Goal: Answer question/provide support: Share knowledge or assist other users

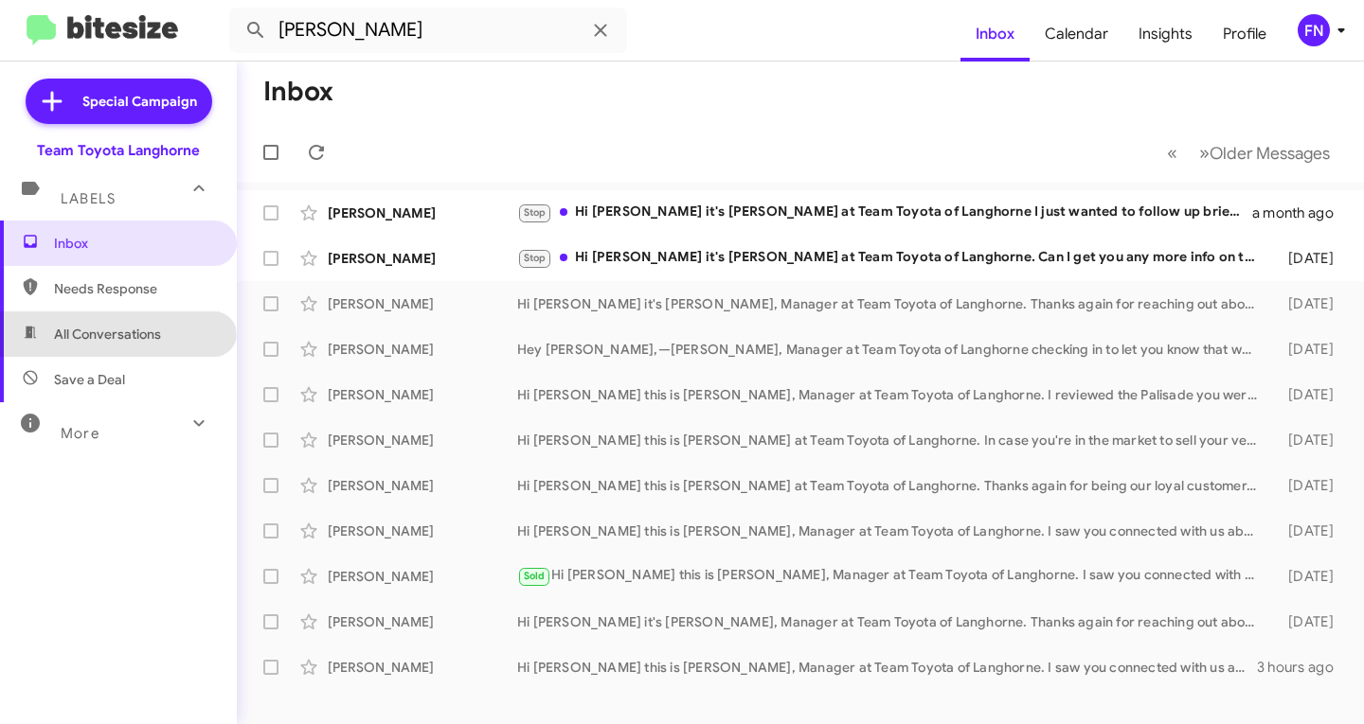
click at [116, 341] on span "All Conversations" at bounding box center [107, 334] width 107 height 19
type input "in:all-conversations"
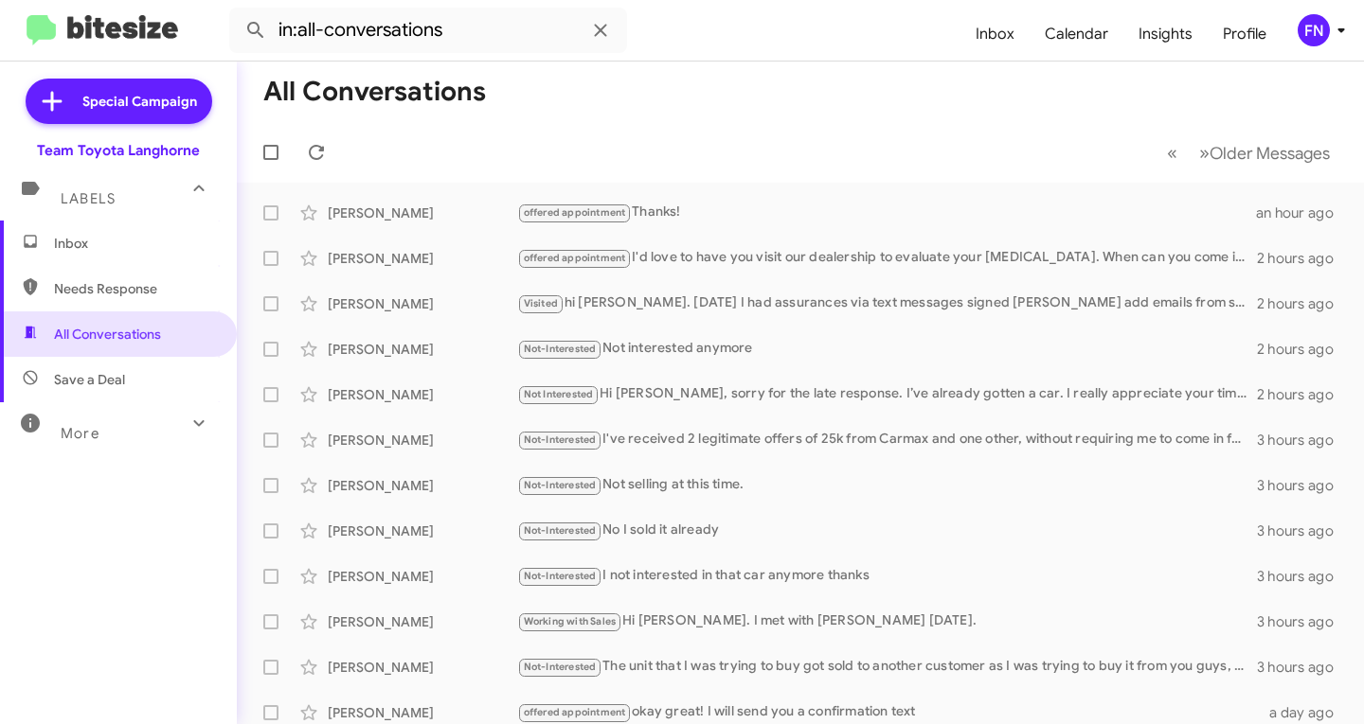
click at [109, 259] on span "Inbox" at bounding box center [118, 243] width 237 height 45
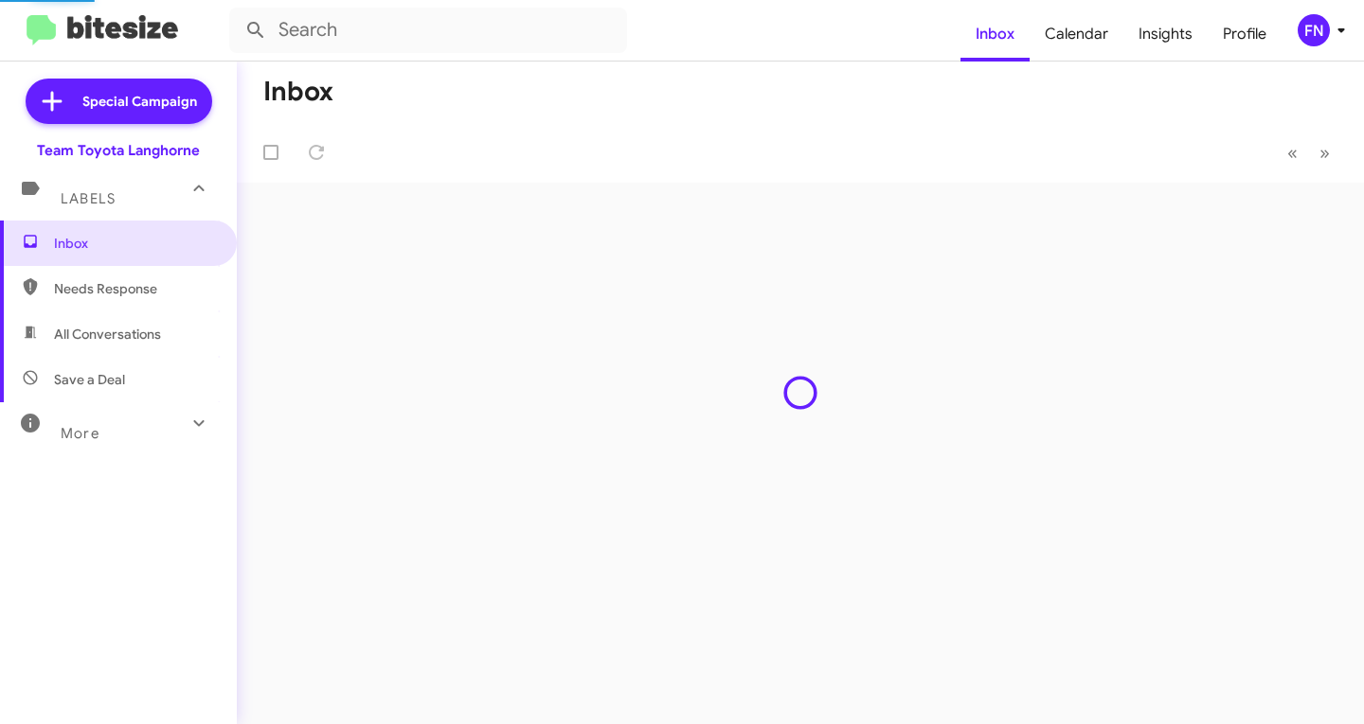
click at [78, 286] on span "Needs Response" at bounding box center [134, 288] width 161 height 19
type input "in:needs-response"
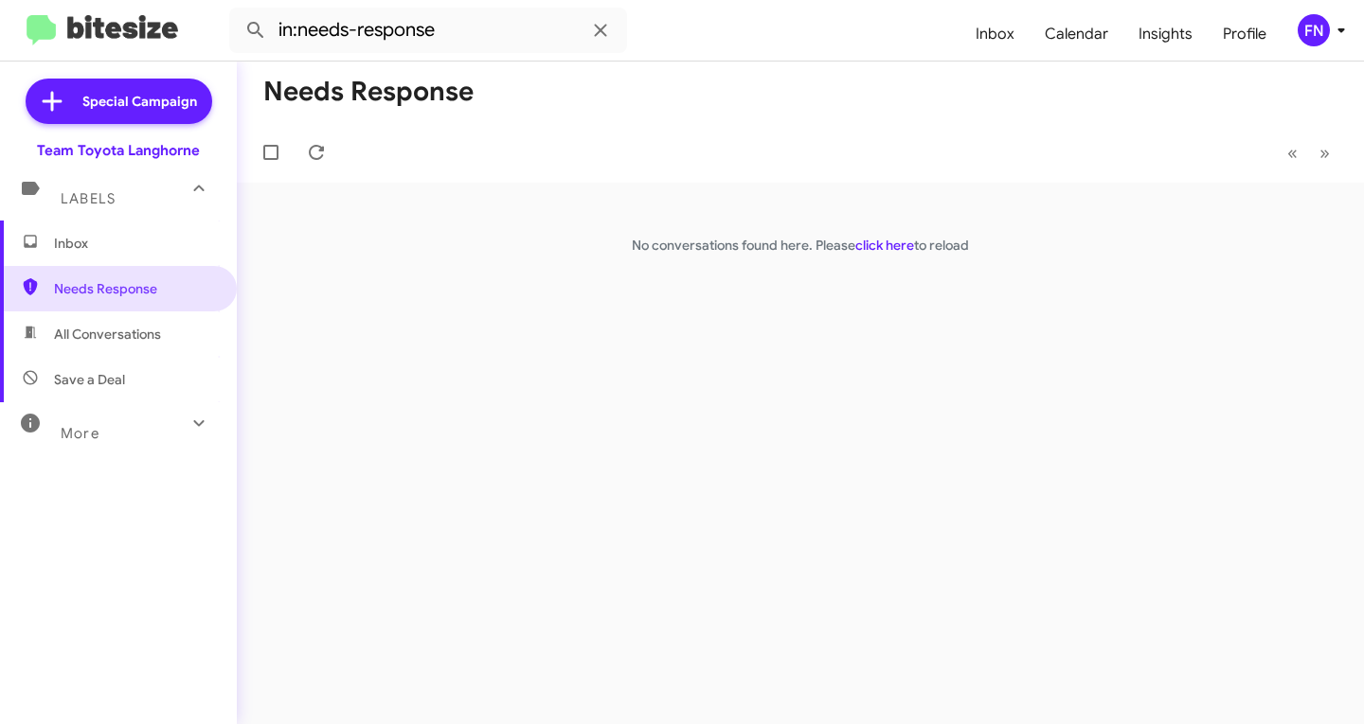
click at [92, 231] on span "Inbox" at bounding box center [118, 243] width 237 height 45
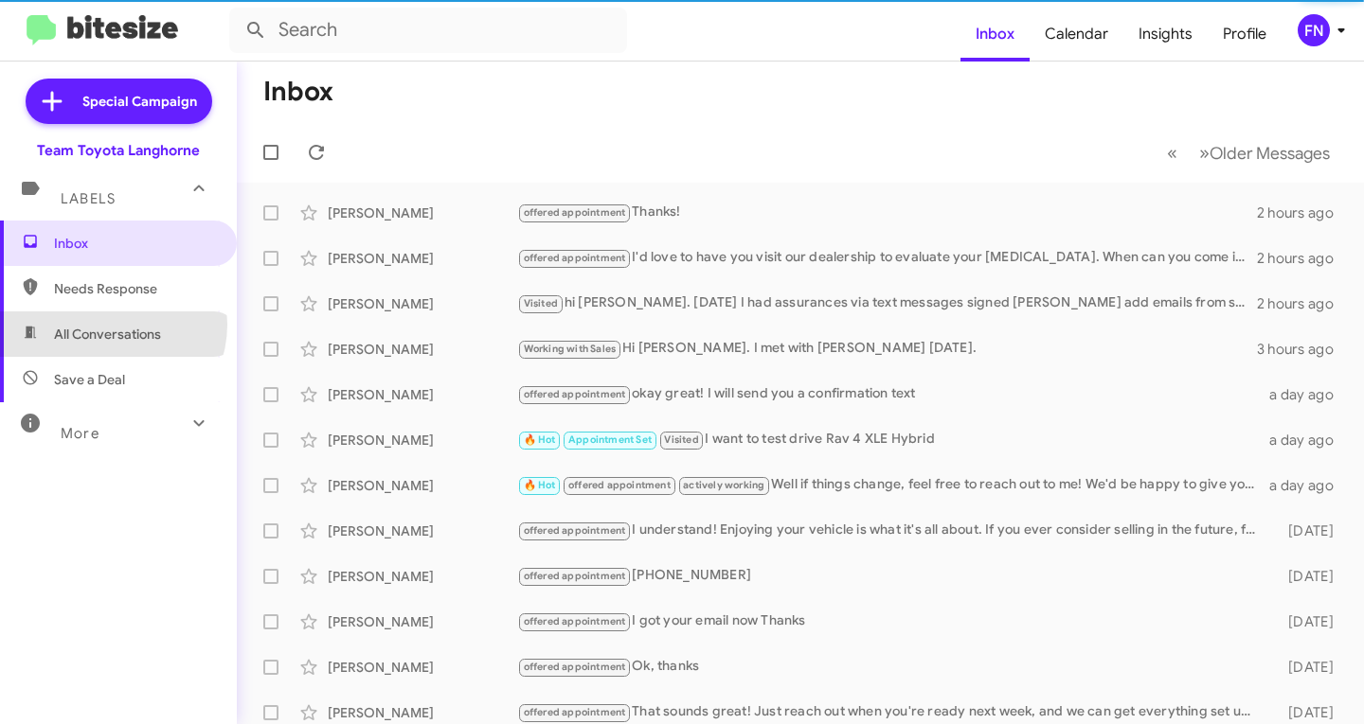
click at [109, 325] on span "All Conversations" at bounding box center [107, 334] width 107 height 19
type input "in:all-conversations"
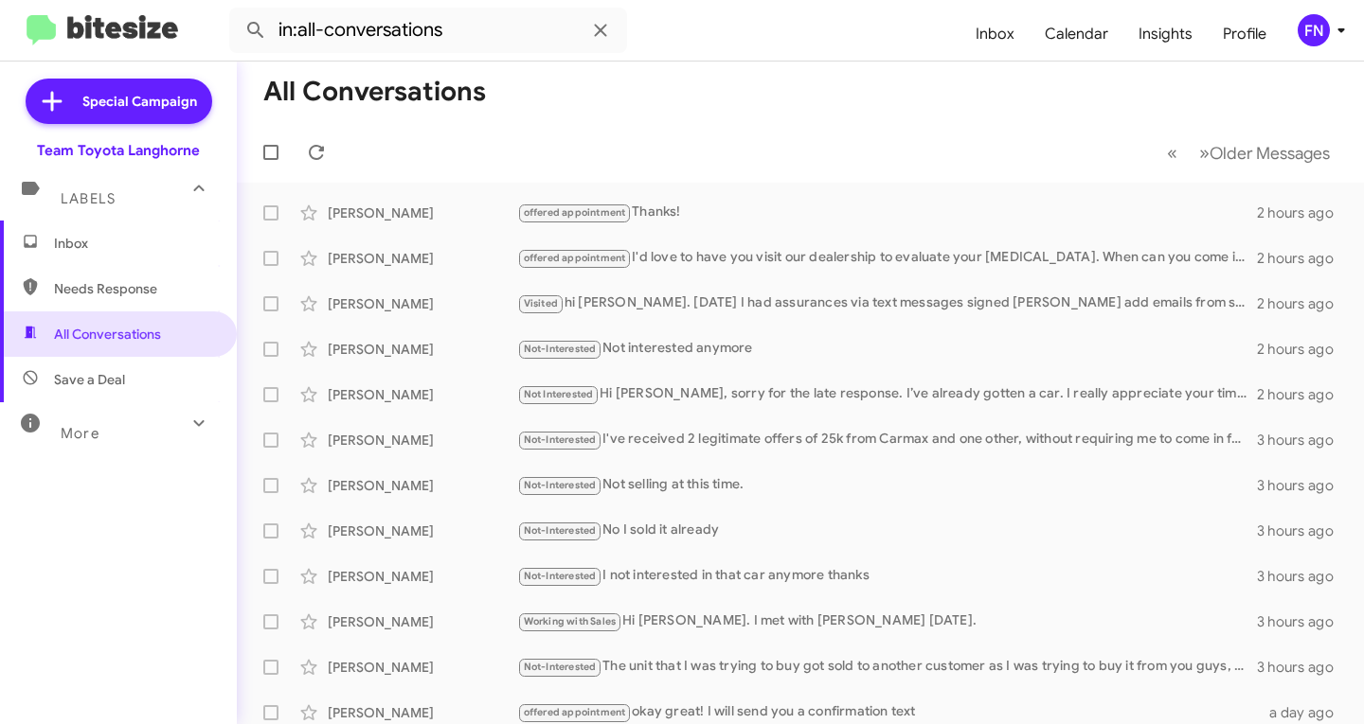
click at [1320, 22] on div "FN" at bounding box center [1313, 30] width 32 height 32
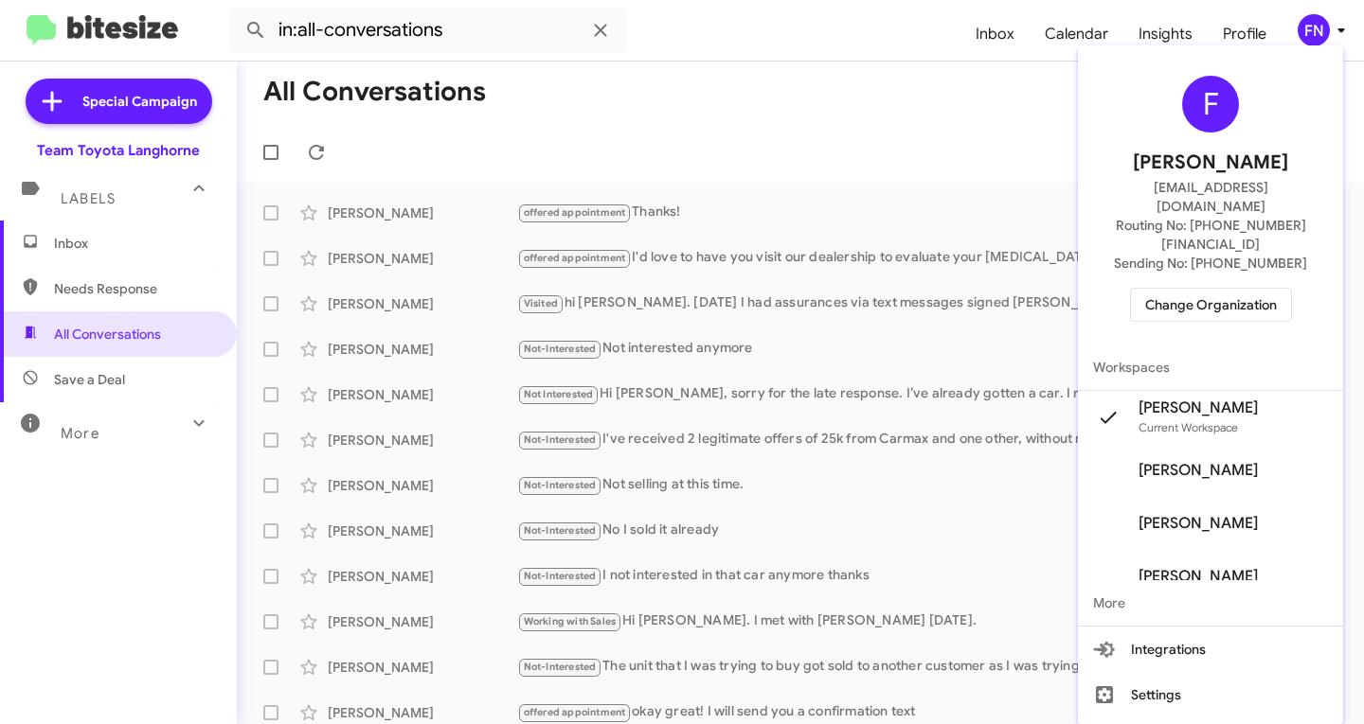
click at [1185, 289] on span "Change Organization" at bounding box center [1211, 305] width 132 height 32
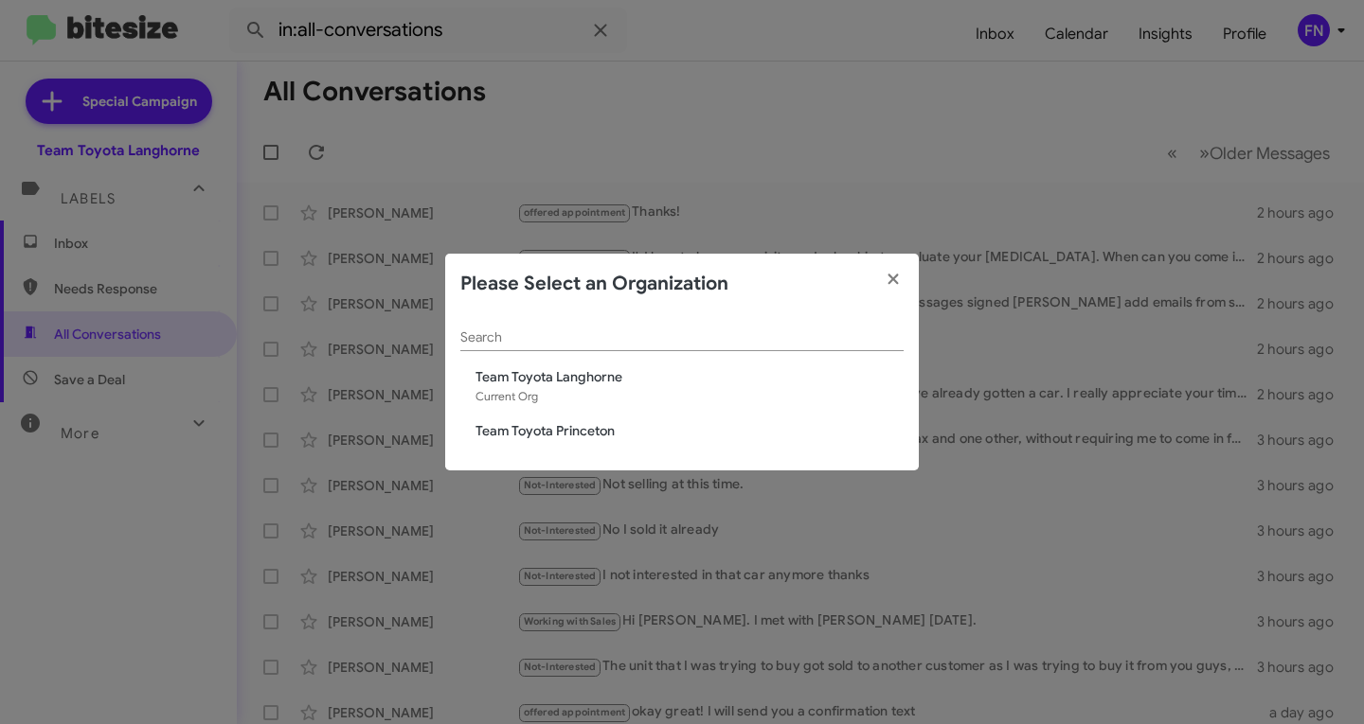
click at [644, 413] on div "Search Team Toyota Langhorne Current Org Team Toyota Princeton" at bounding box center [681, 392] width 473 height 157
drag, startPoint x: 623, startPoint y: 419, endPoint x: 594, endPoint y: 437, distance: 33.9
click at [618, 427] on div "Search Team Toyota Langhorne Current Org Team Toyota Princeton" at bounding box center [681, 392] width 473 height 157
click at [594, 437] on span "Team Toyota Princeton" at bounding box center [689, 430] width 428 height 19
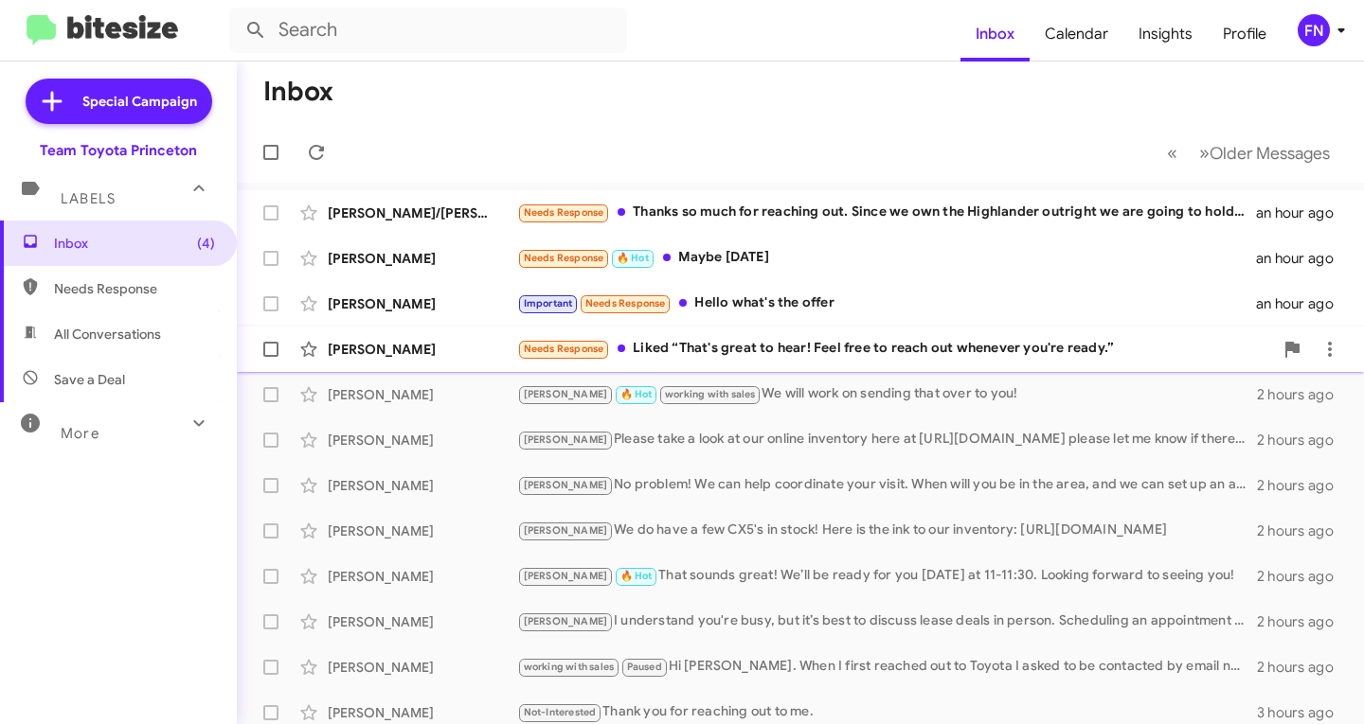
click at [673, 346] on div "Needs Response Liked “That's great to hear! Feel free to reach out whenever you…" at bounding box center [895, 349] width 756 height 22
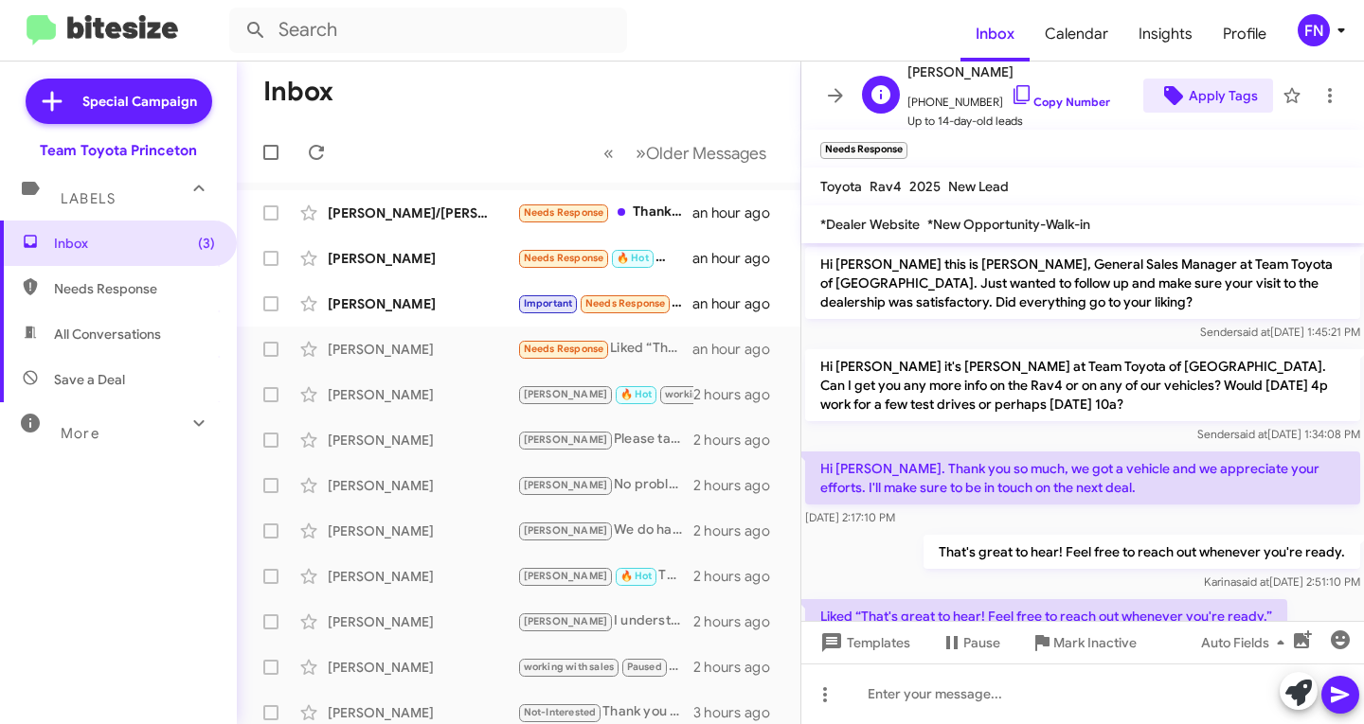
click at [1221, 97] on span "Apply Tags" at bounding box center [1222, 96] width 69 height 34
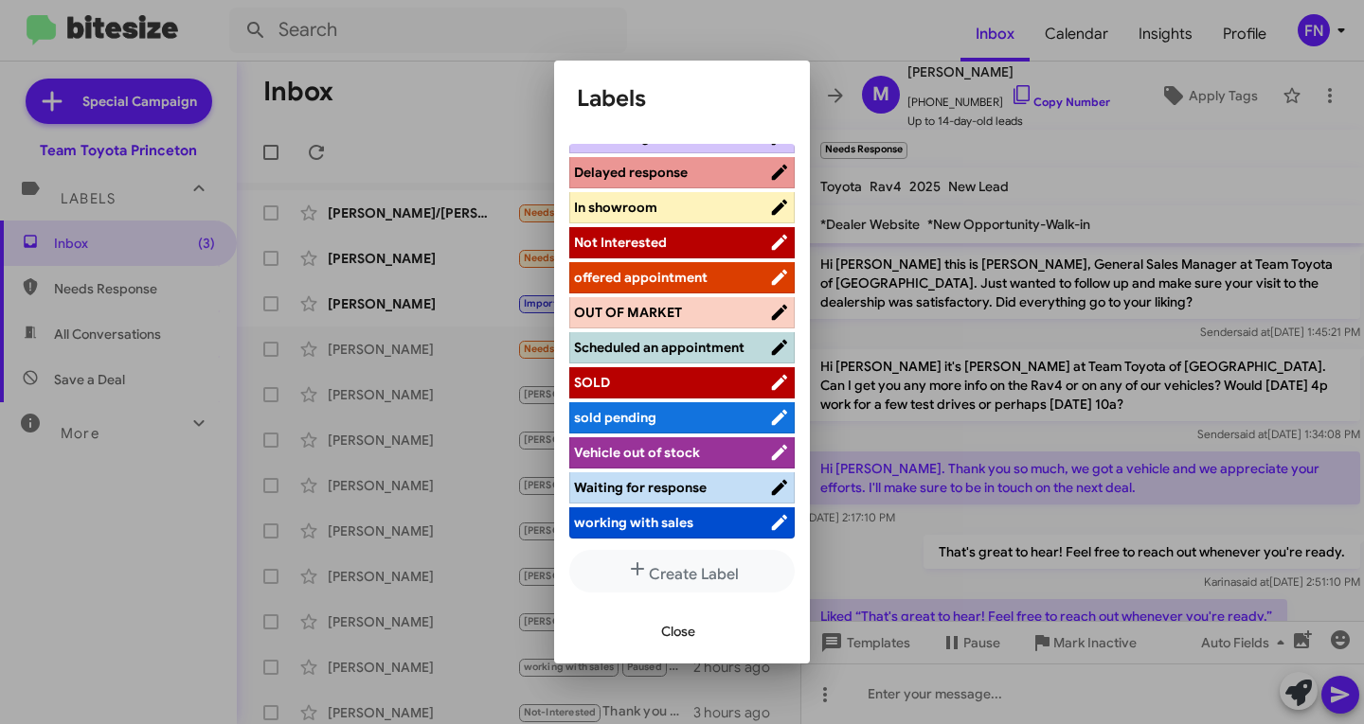
scroll to position [283, 0]
click at [676, 164] on span "Delayed response" at bounding box center [631, 172] width 114 height 17
click at [689, 649] on span "Close" at bounding box center [678, 632] width 34 height 34
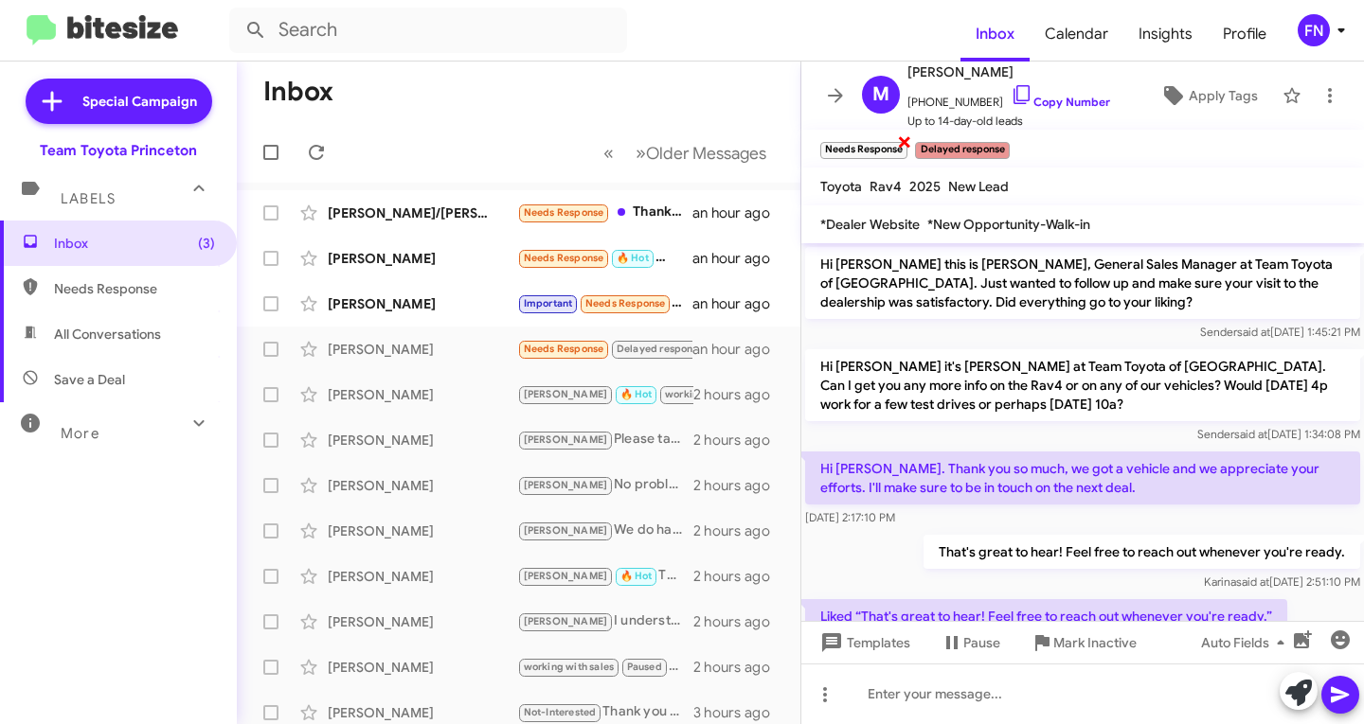
click at [901, 144] on span "×" at bounding box center [904, 141] width 15 height 23
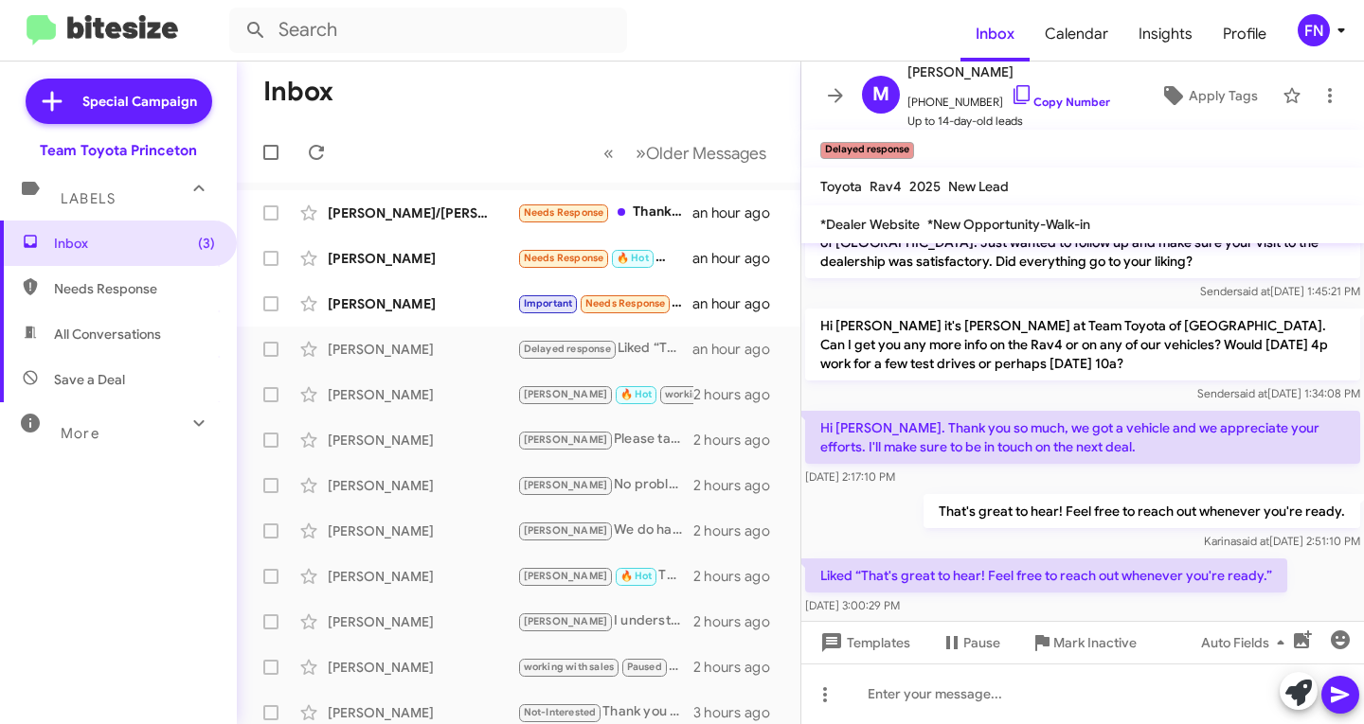
scroll to position [62, 0]
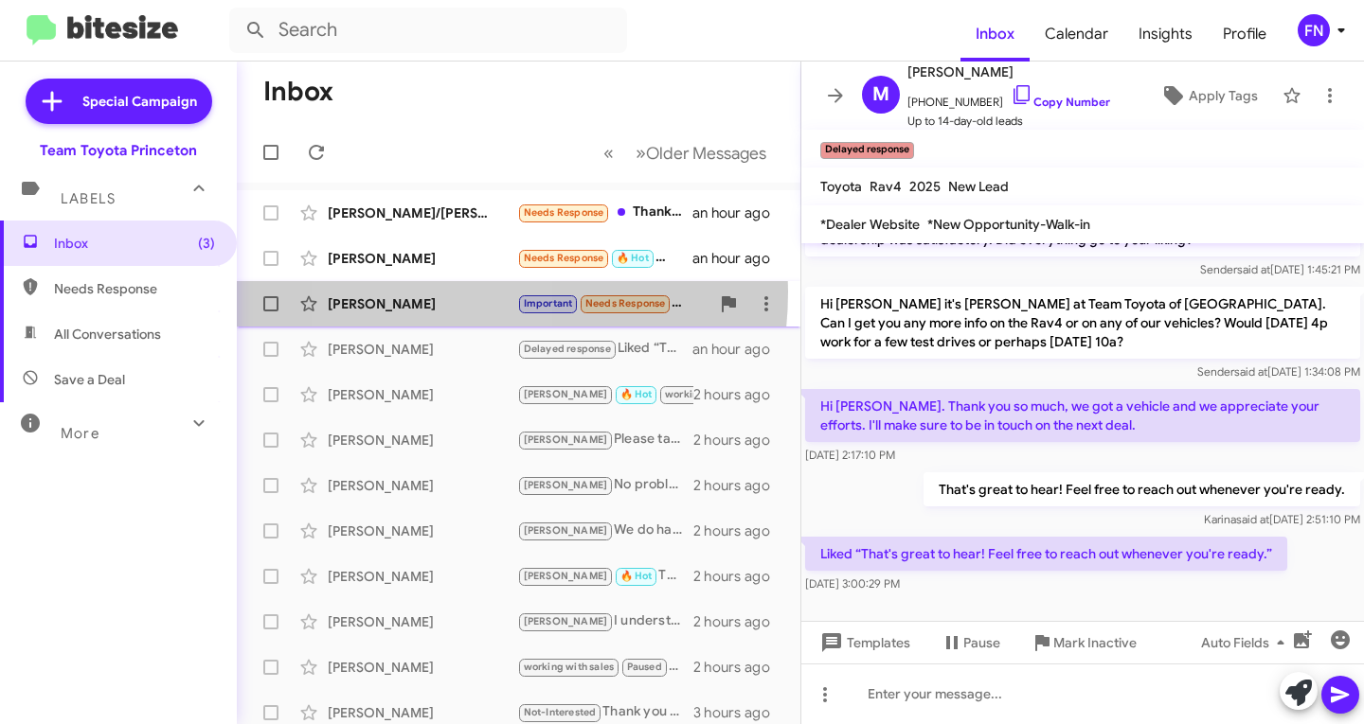
click at [429, 292] on div "Paulino Sierra-Reyes Important Needs Response Hello what's the offer an hour ago" at bounding box center [518, 304] width 533 height 38
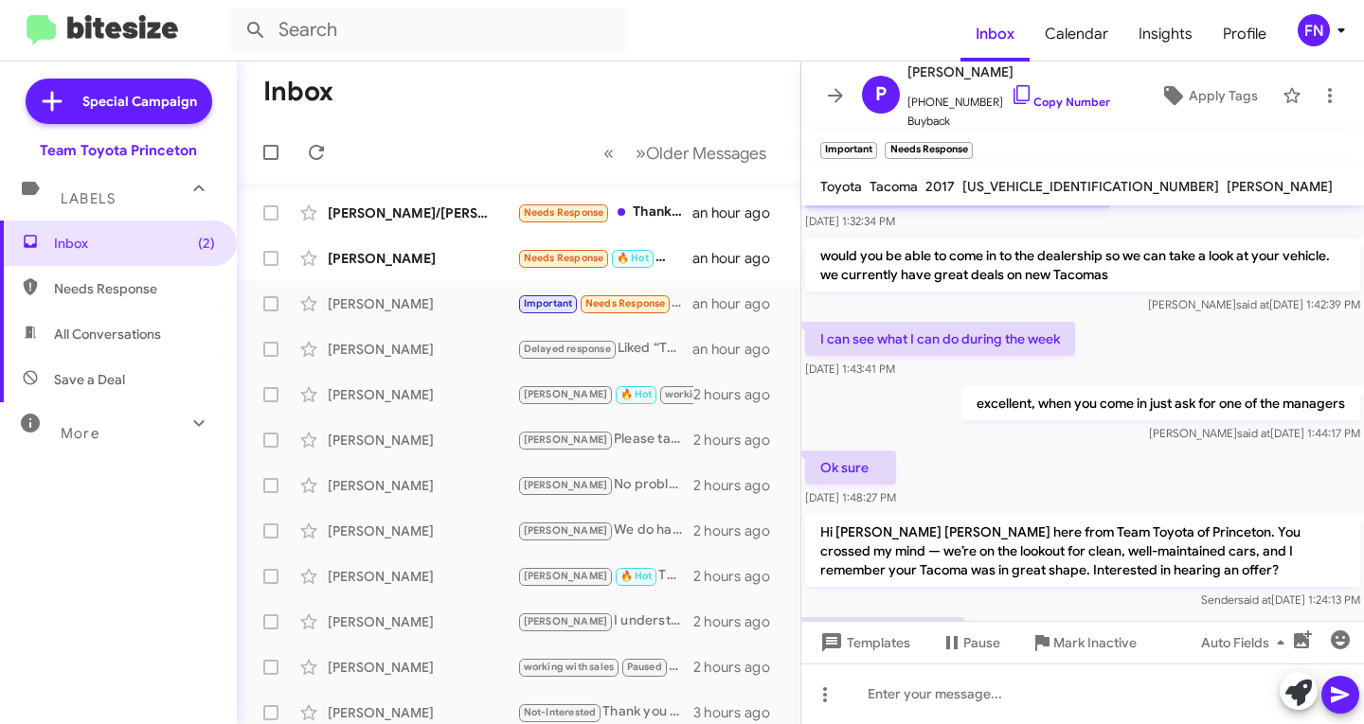
scroll to position [270, 0]
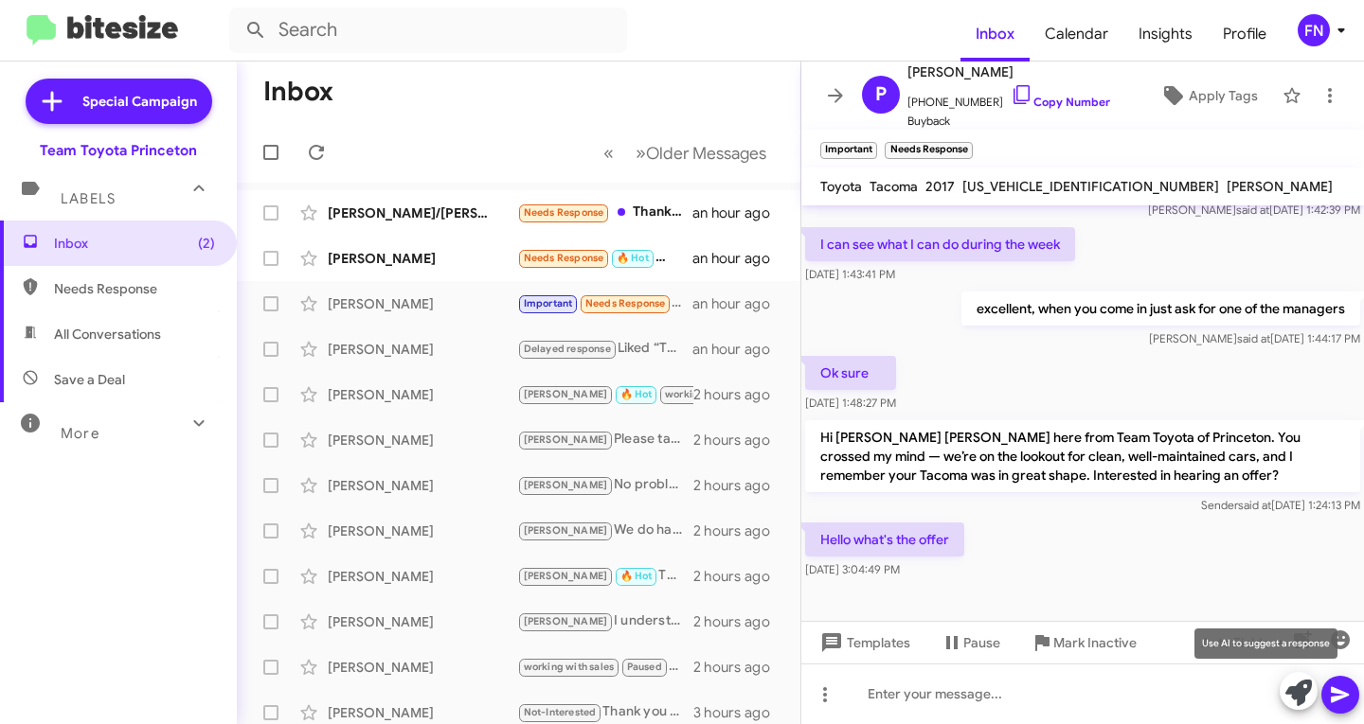
click at [1294, 696] on icon at bounding box center [1298, 693] width 27 height 27
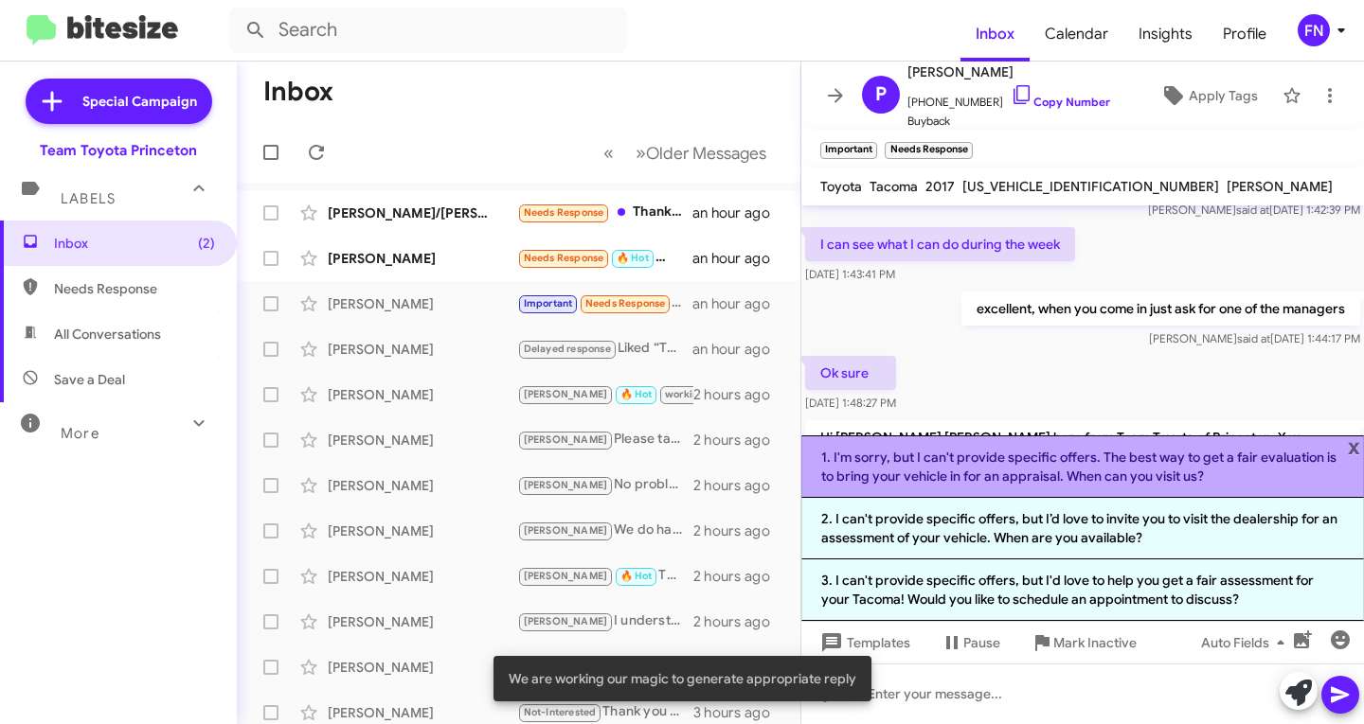
click at [1130, 469] on li "1. I'm sorry, but I can't provide specific offers. The best way to get a fair e…" at bounding box center [1082, 467] width 562 height 62
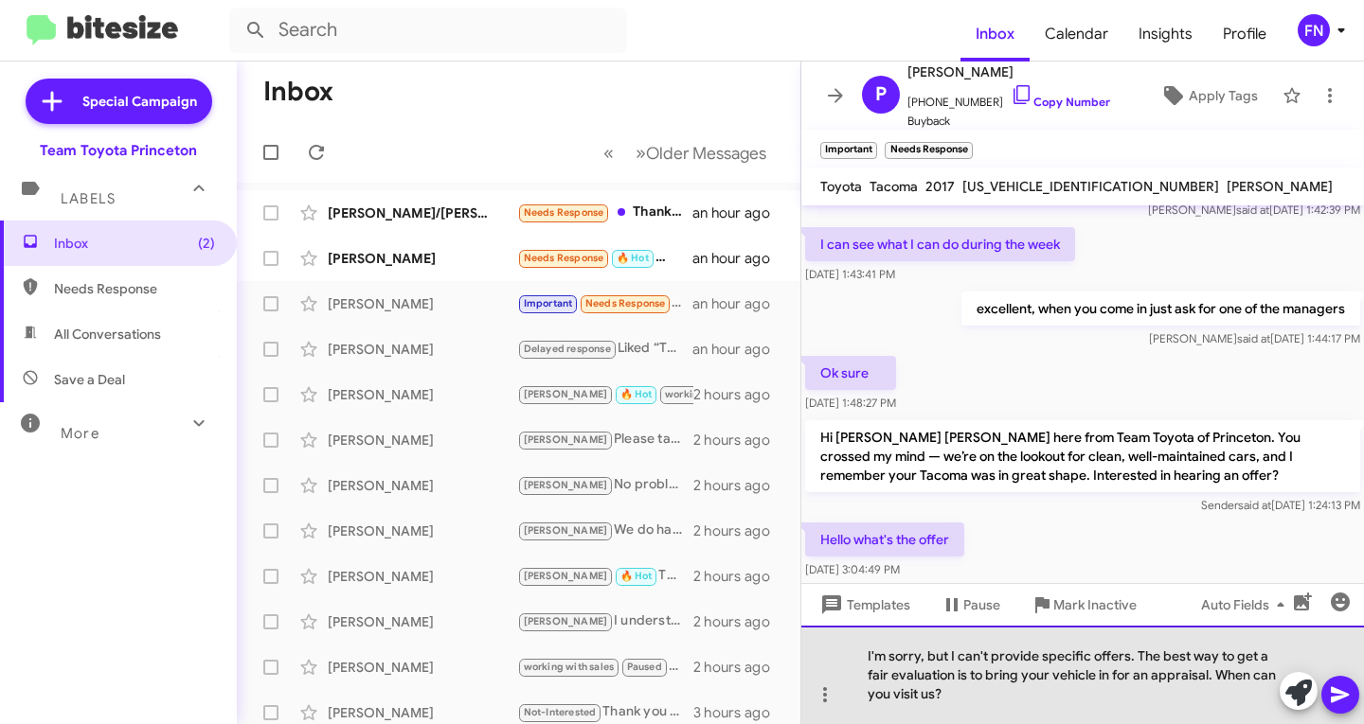
drag, startPoint x: 1135, startPoint y: 653, endPoint x: 852, endPoint y: 656, distance: 283.1
click at [852, 656] on div "I'm sorry, but I can't provide specific offers. The best way to get a fair eval…" at bounding box center [1082, 675] width 562 height 98
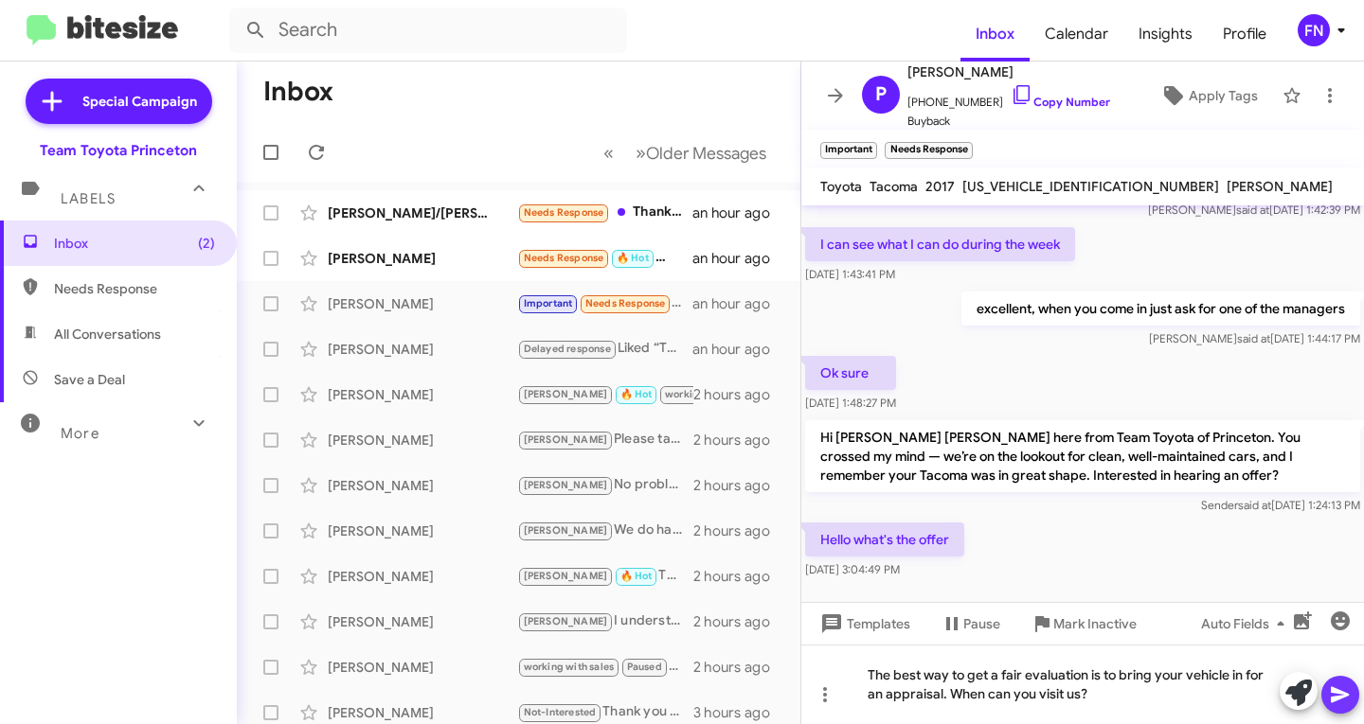
click at [1337, 695] on icon at bounding box center [1340, 695] width 23 height 23
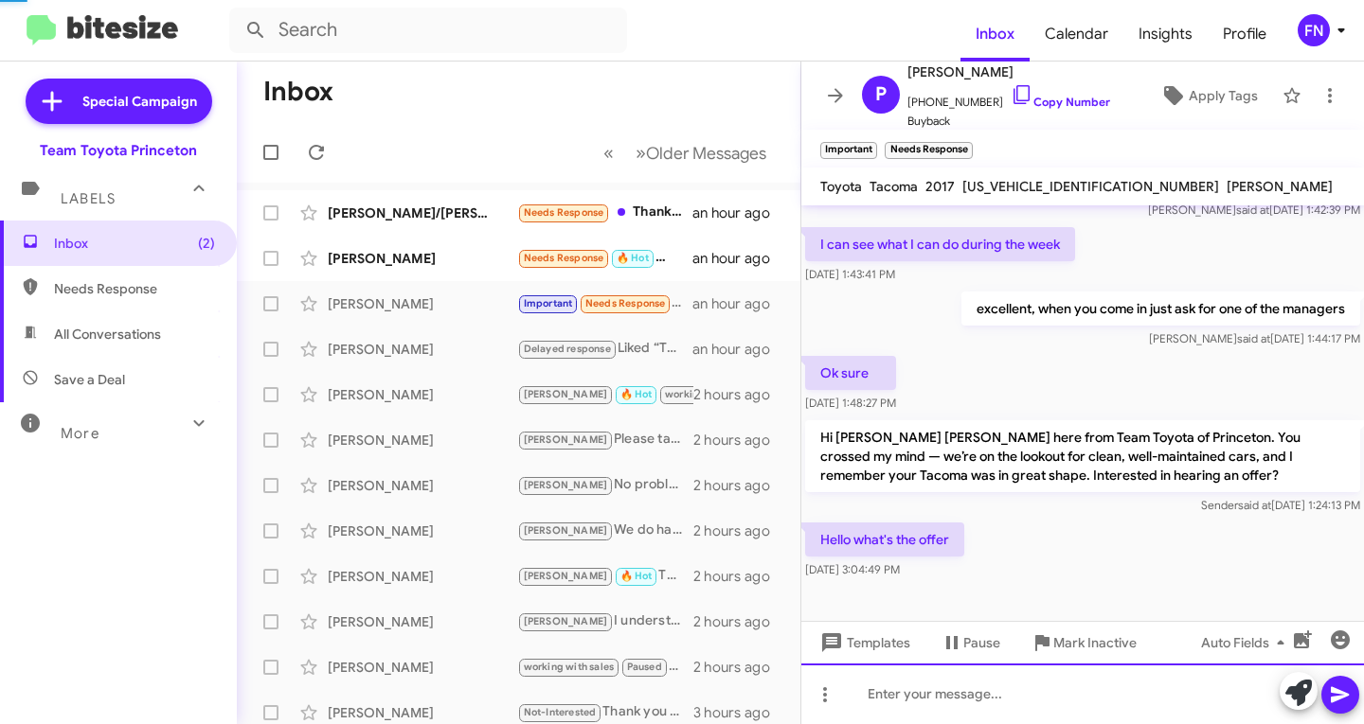
scroll to position [0, 0]
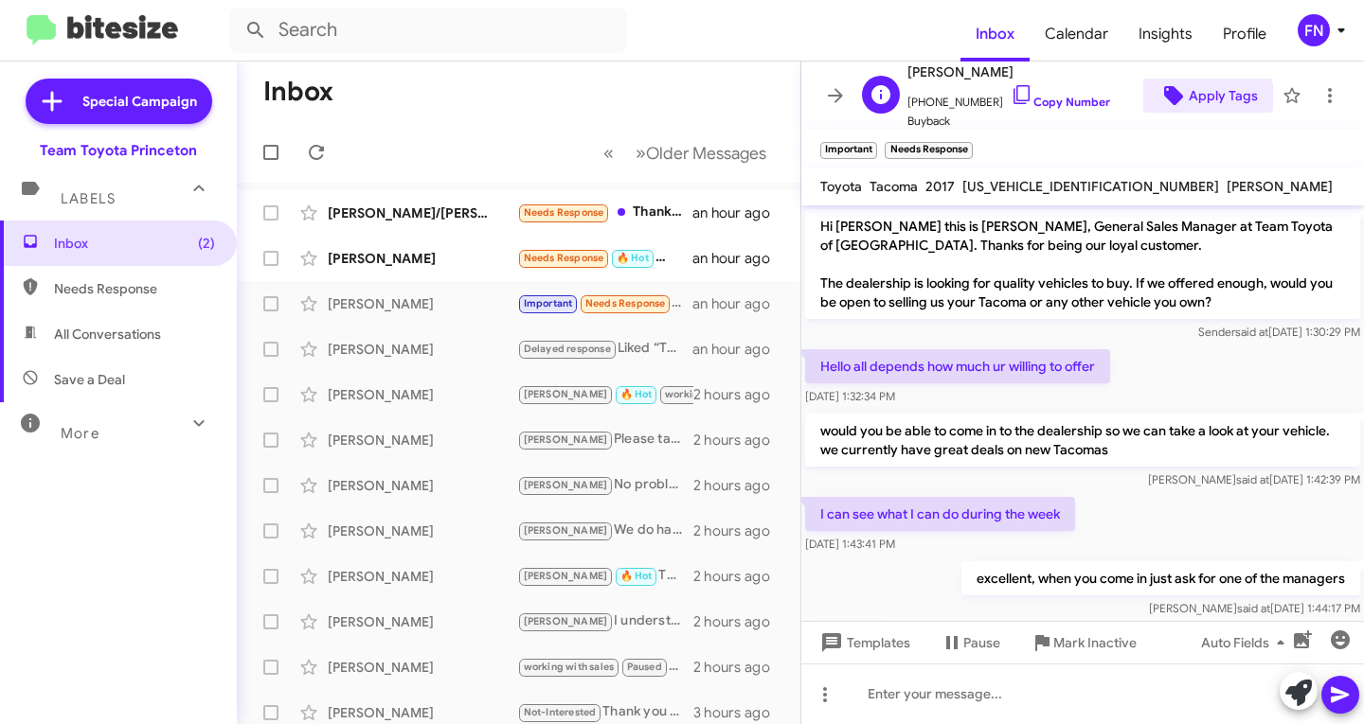
click at [1170, 104] on icon at bounding box center [1173, 95] width 23 height 23
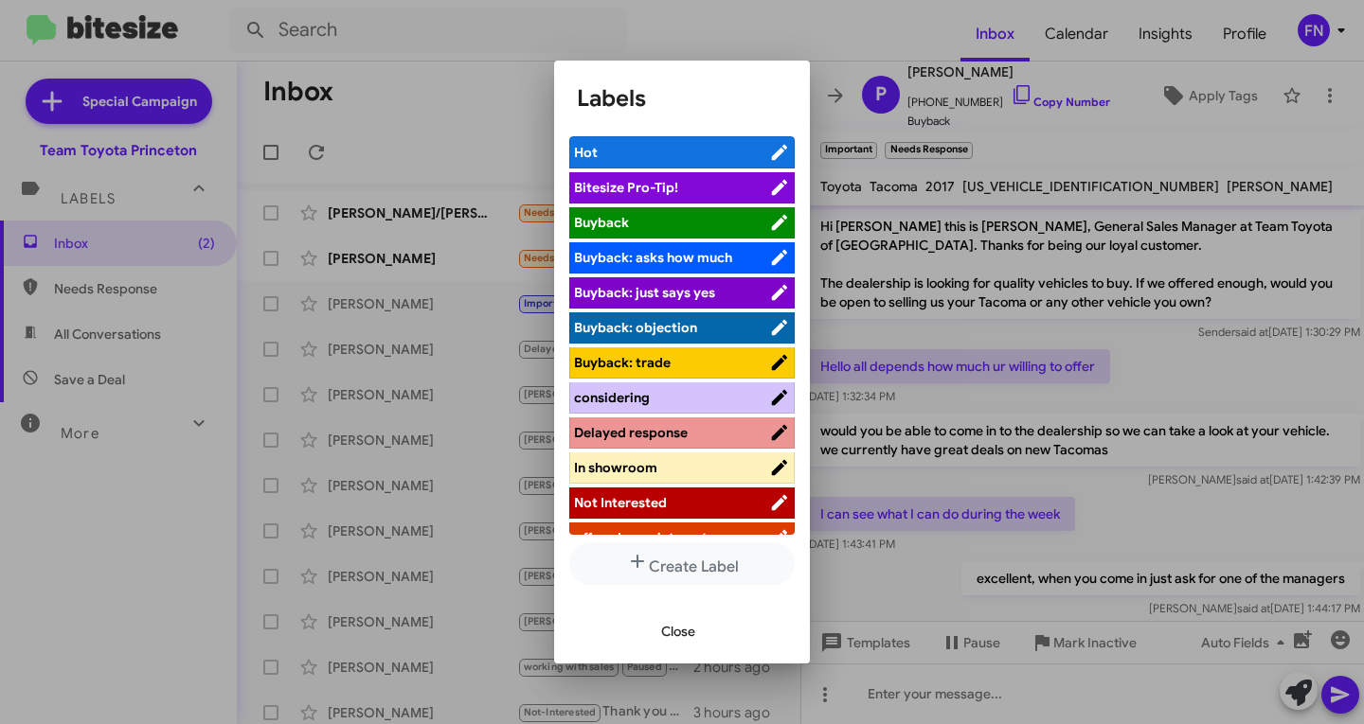
scroll to position [9, 0]
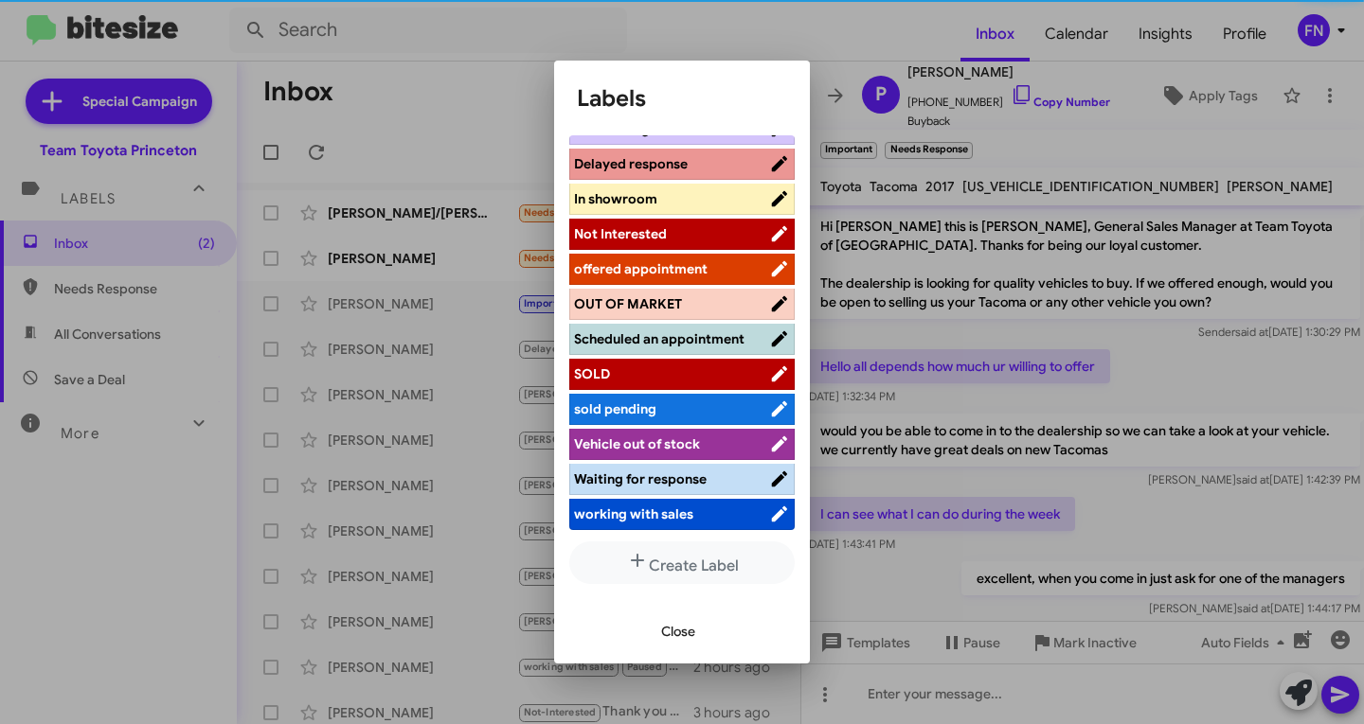
click at [651, 260] on span "offered appointment" at bounding box center [641, 268] width 134 height 17
click at [684, 630] on span "Close" at bounding box center [678, 632] width 34 height 34
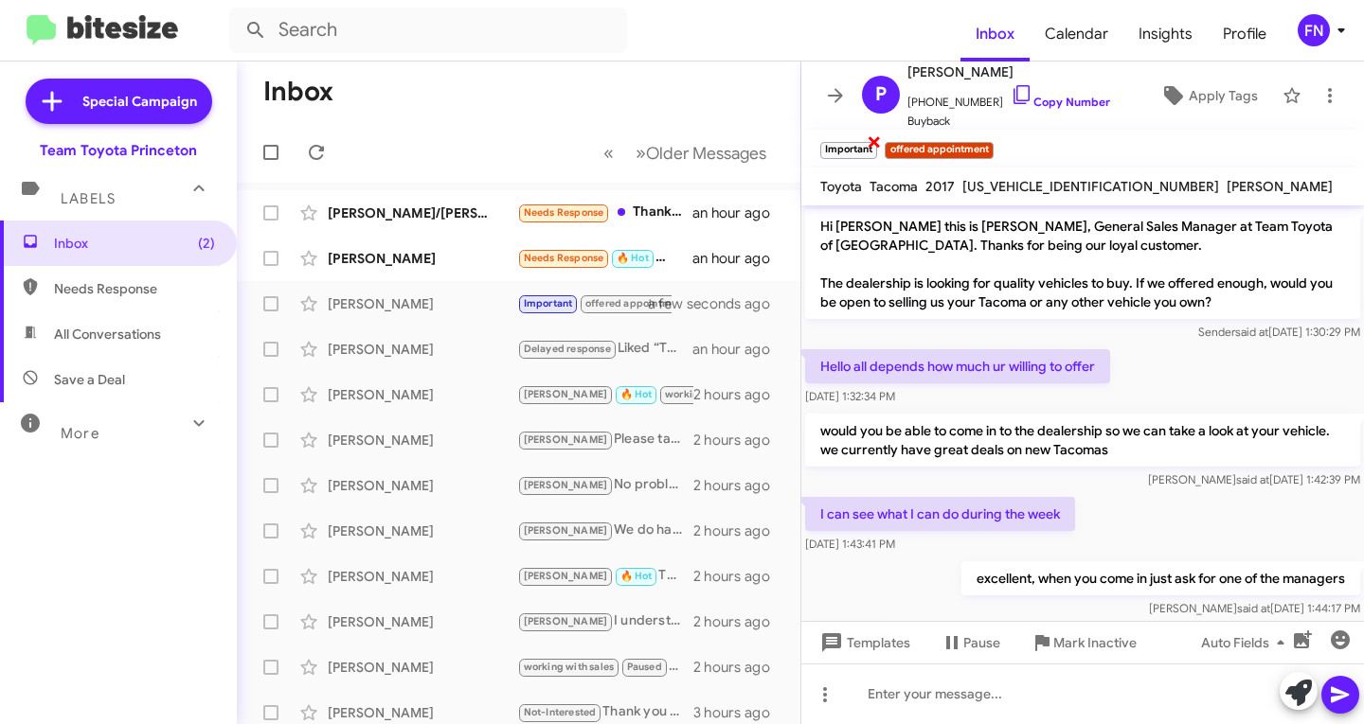
click at [871, 148] on span "×" at bounding box center [873, 141] width 15 height 23
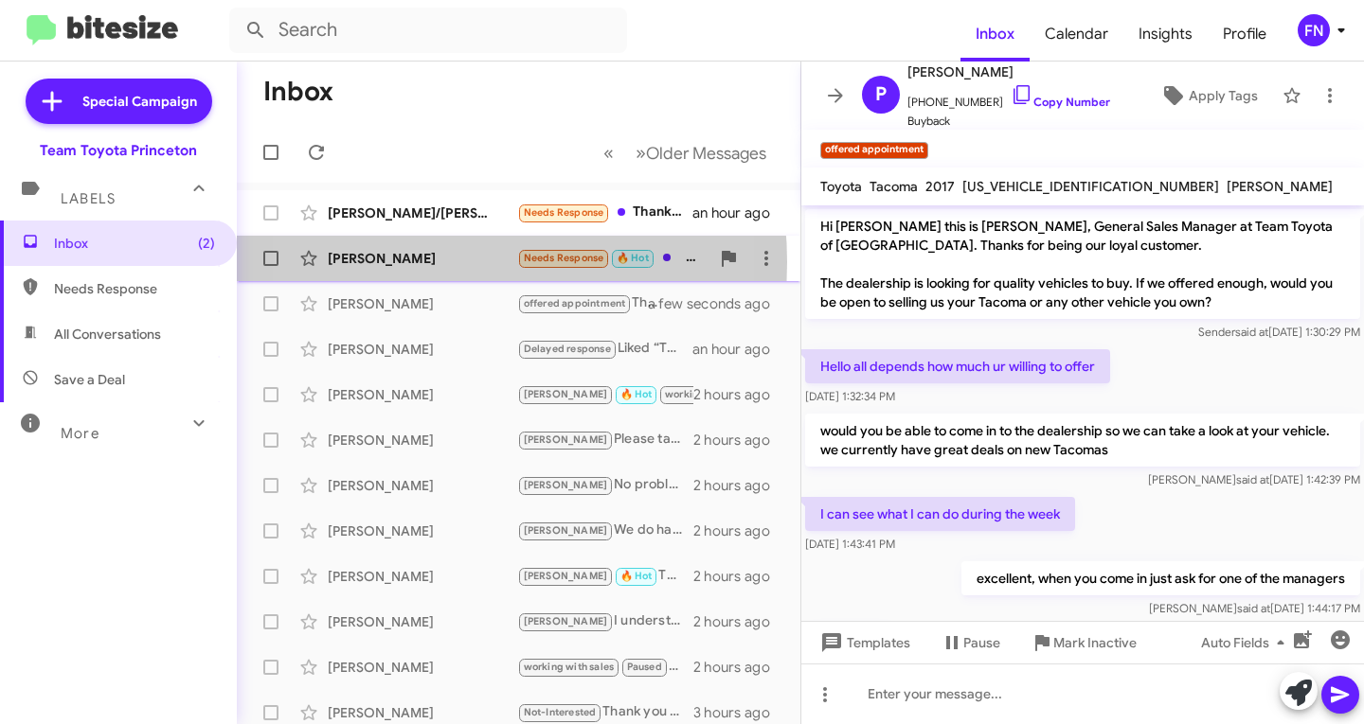
click at [409, 262] on div "Iryna Onatsko" at bounding box center [422, 258] width 189 height 19
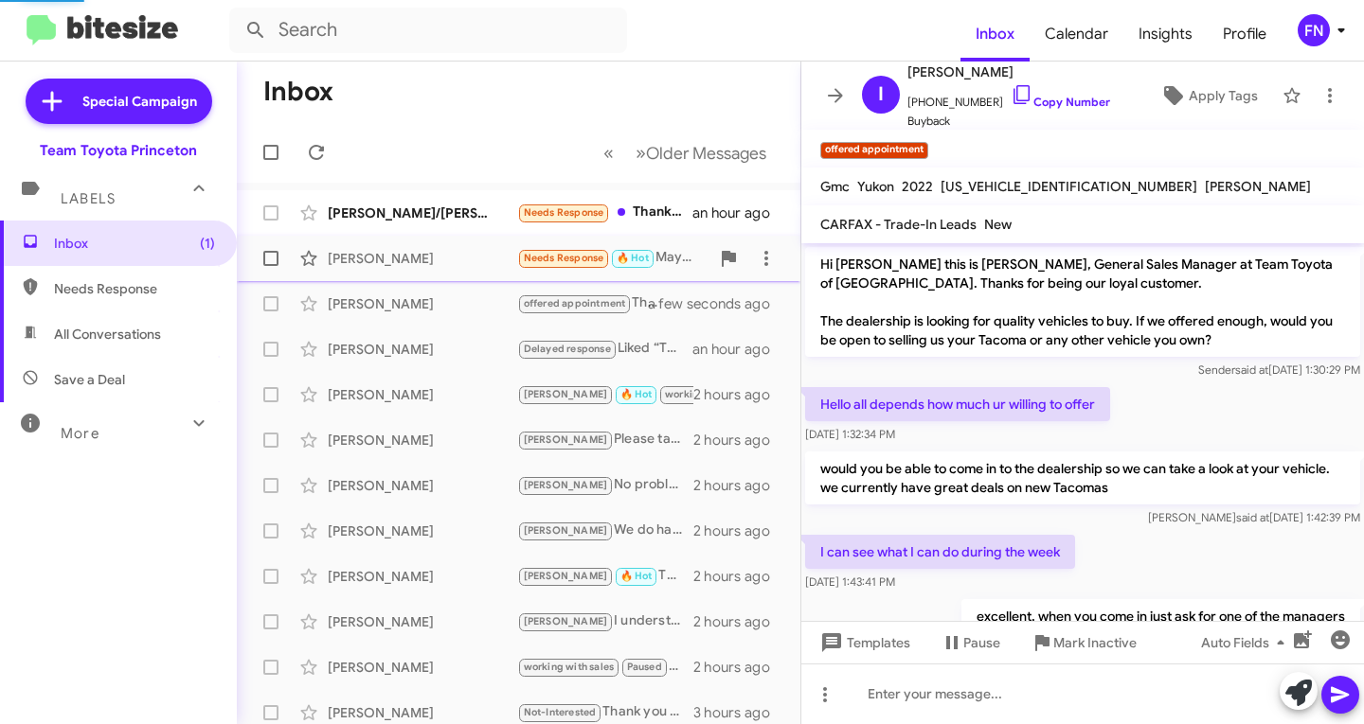
scroll to position [793, 0]
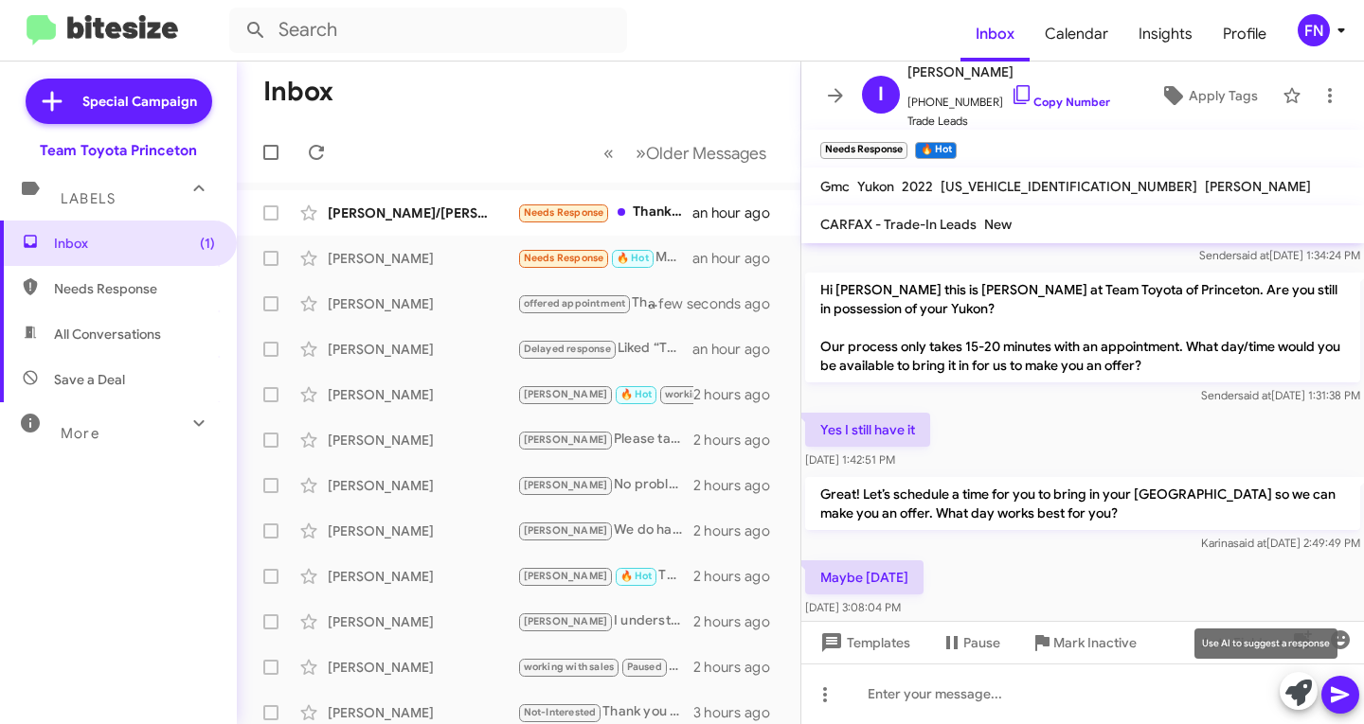
click at [1287, 698] on icon at bounding box center [1298, 693] width 27 height 27
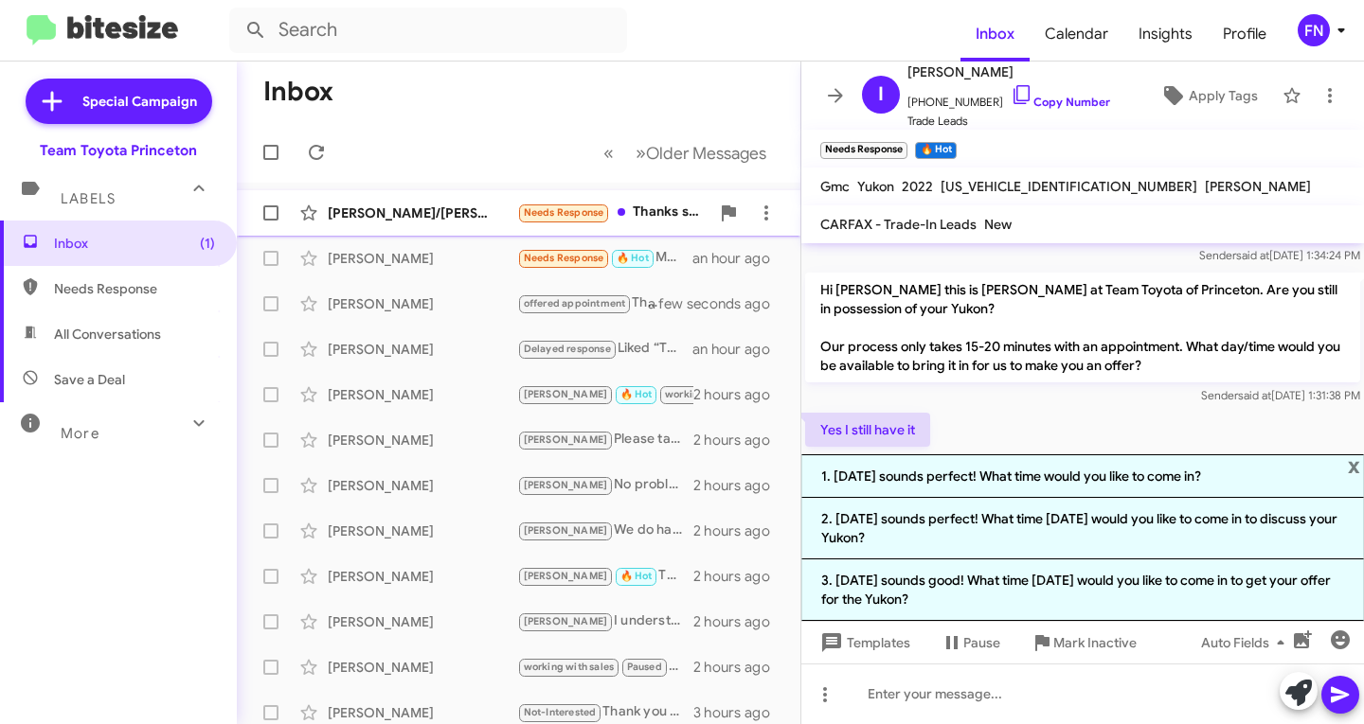
click at [413, 231] on div "Joe/Avory Fiordaliso Needs Response Thanks so much for reaching out. Since we o…" at bounding box center [518, 213] width 533 height 38
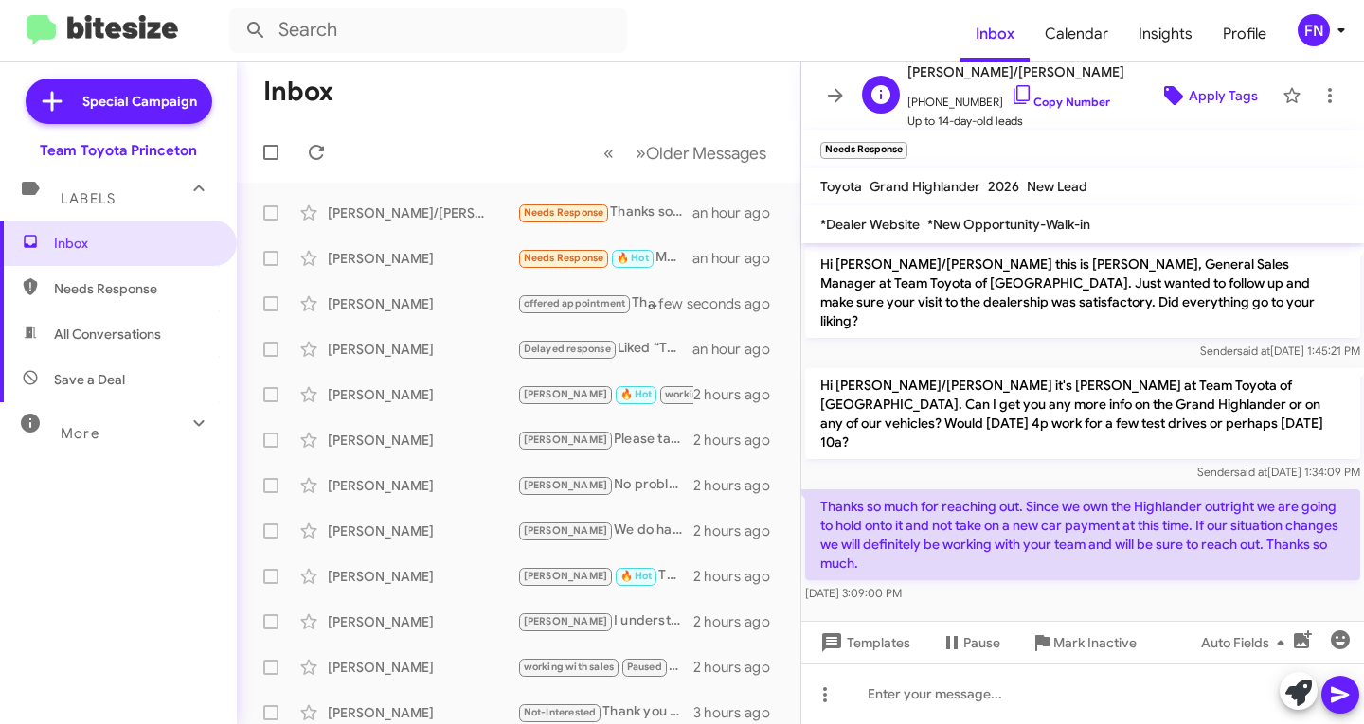
click at [1173, 90] on span "Apply Tags" at bounding box center [1207, 96] width 99 height 34
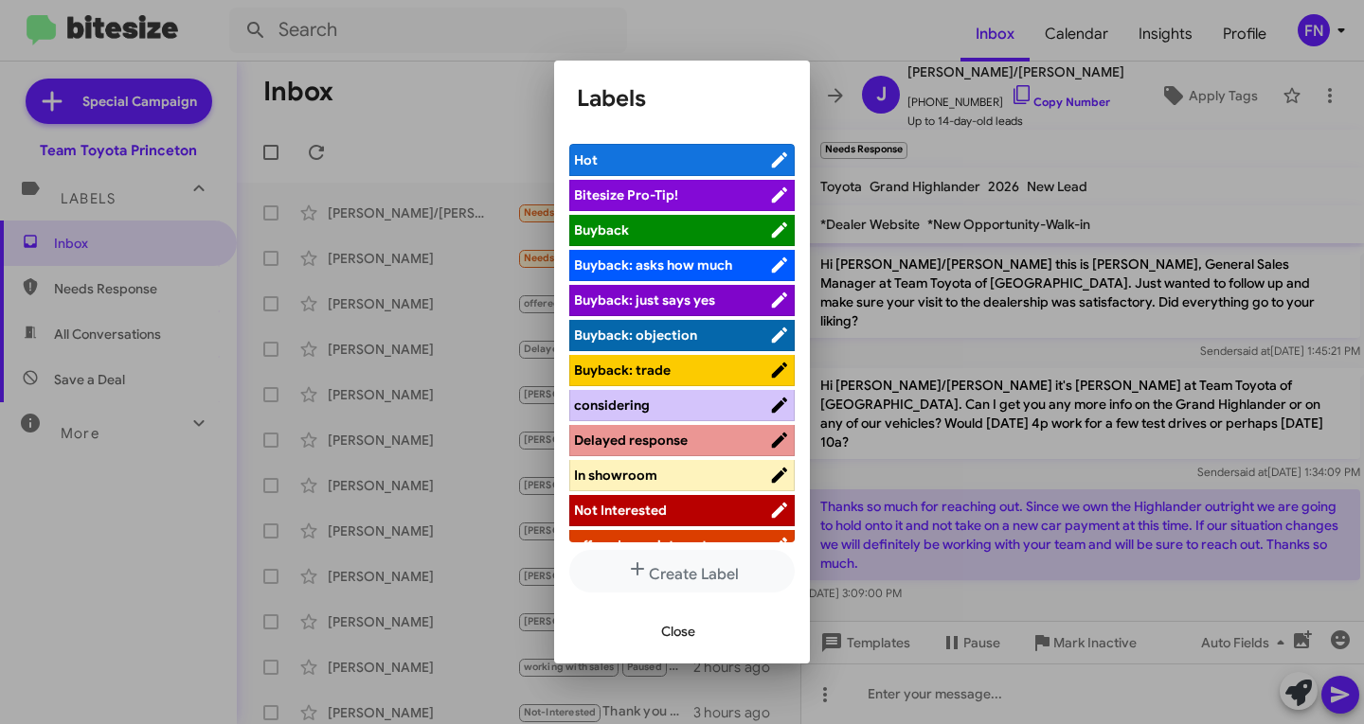
click at [675, 404] on span "considering" at bounding box center [671, 405] width 195 height 19
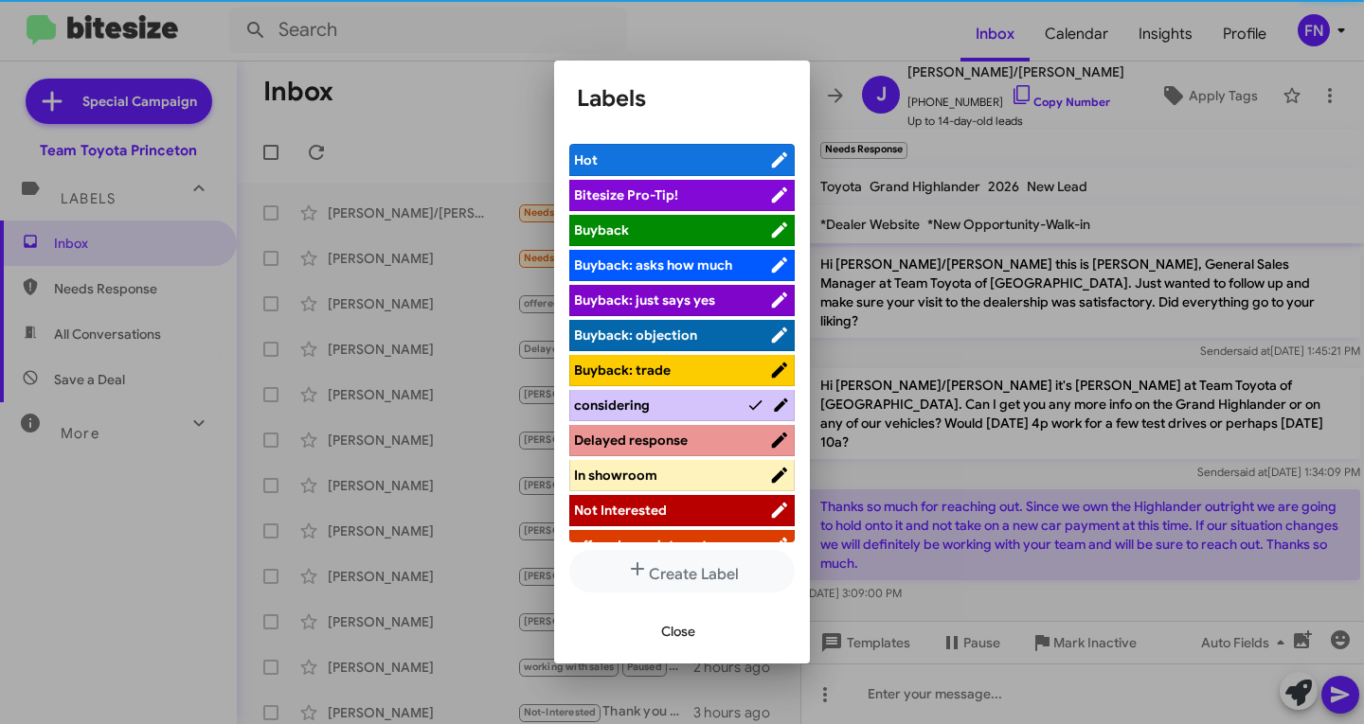
click at [665, 631] on span "Close" at bounding box center [678, 632] width 34 height 34
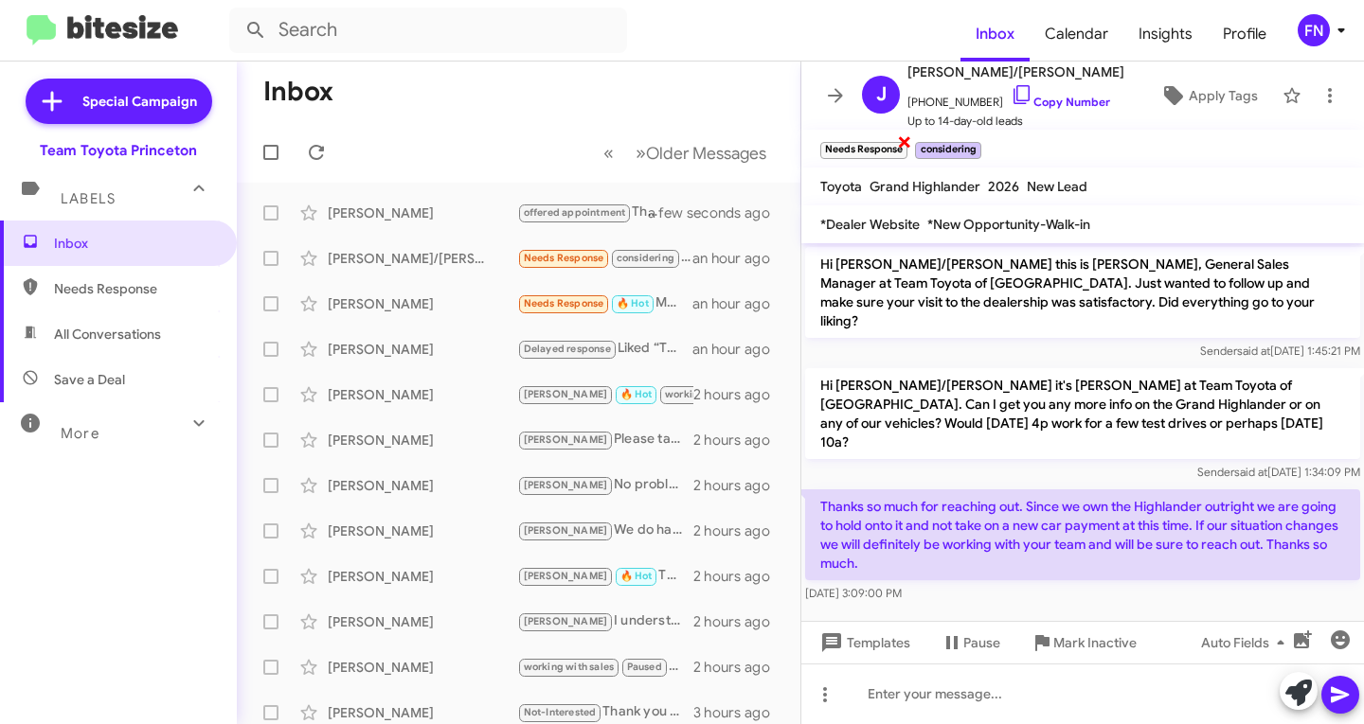
click at [901, 146] on span "×" at bounding box center [904, 141] width 15 height 23
click at [442, 220] on div "Paulino Sierra-Reyes" at bounding box center [422, 213] width 189 height 19
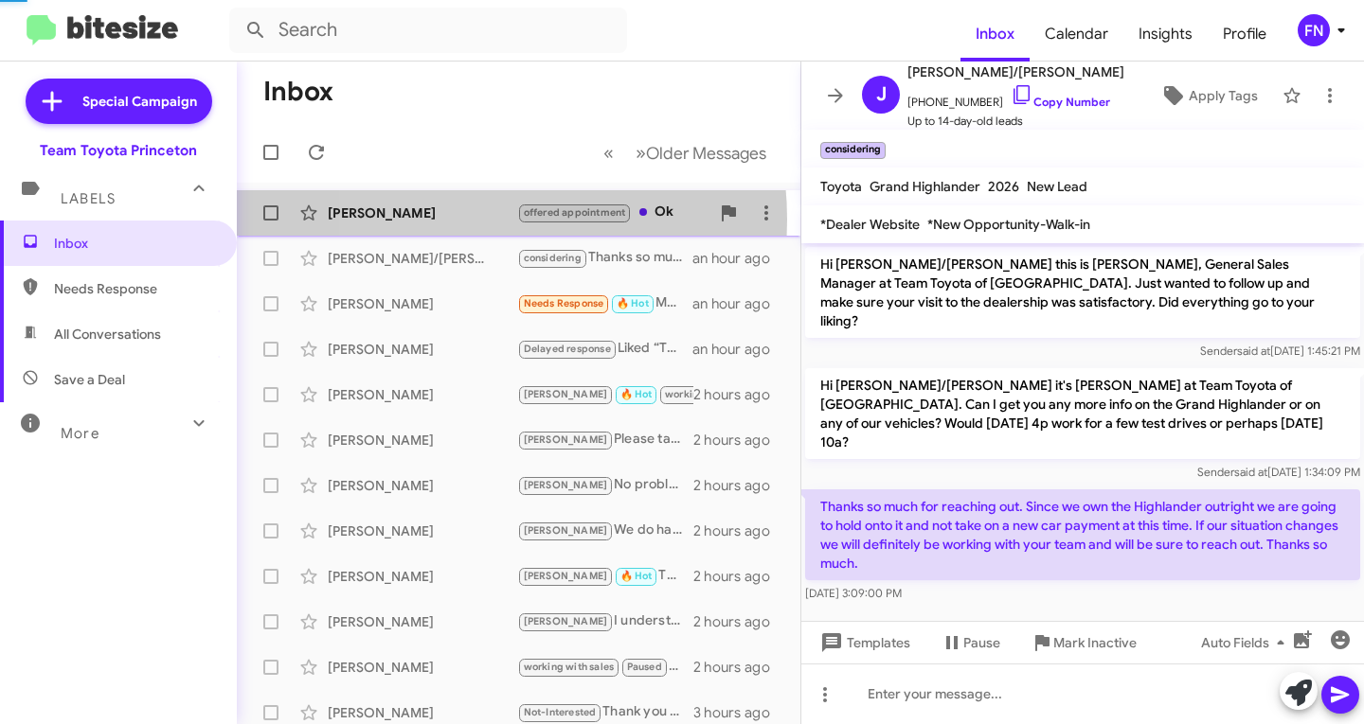
scroll to position [507, 0]
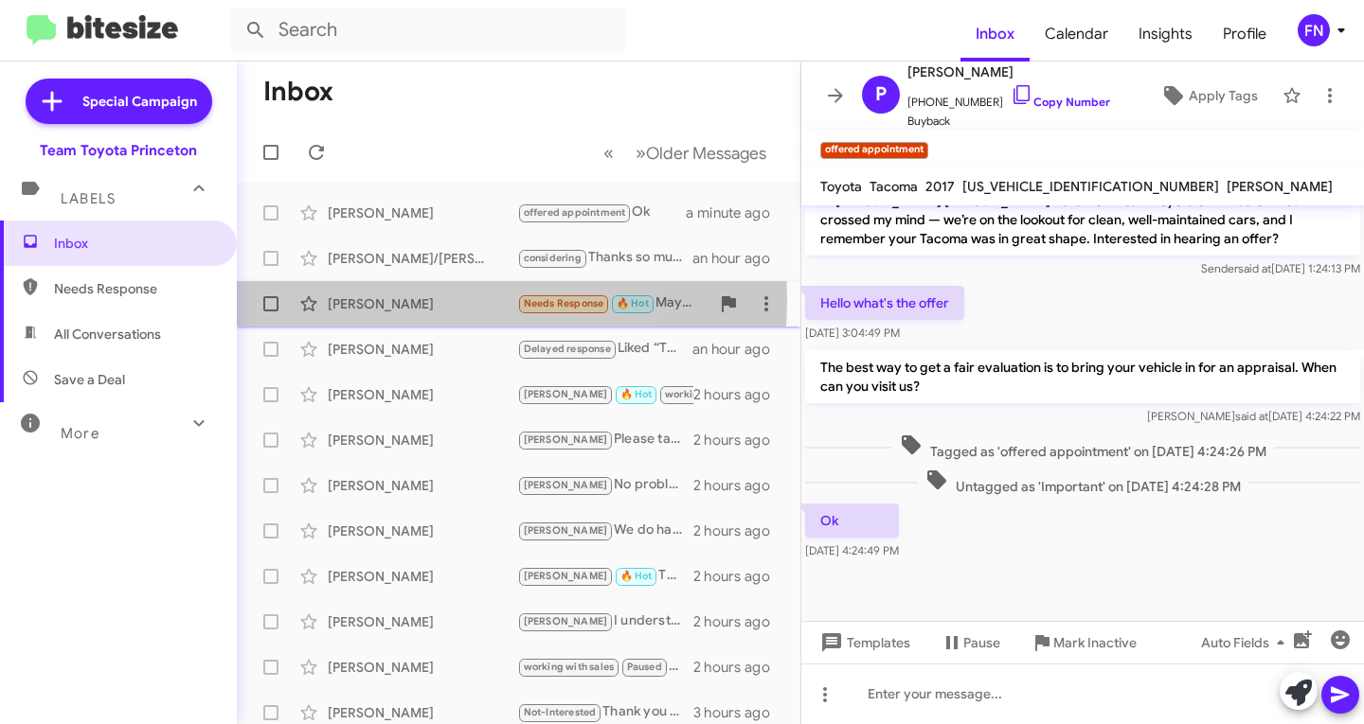
click at [362, 305] on div "Iryna Onatsko" at bounding box center [422, 303] width 189 height 19
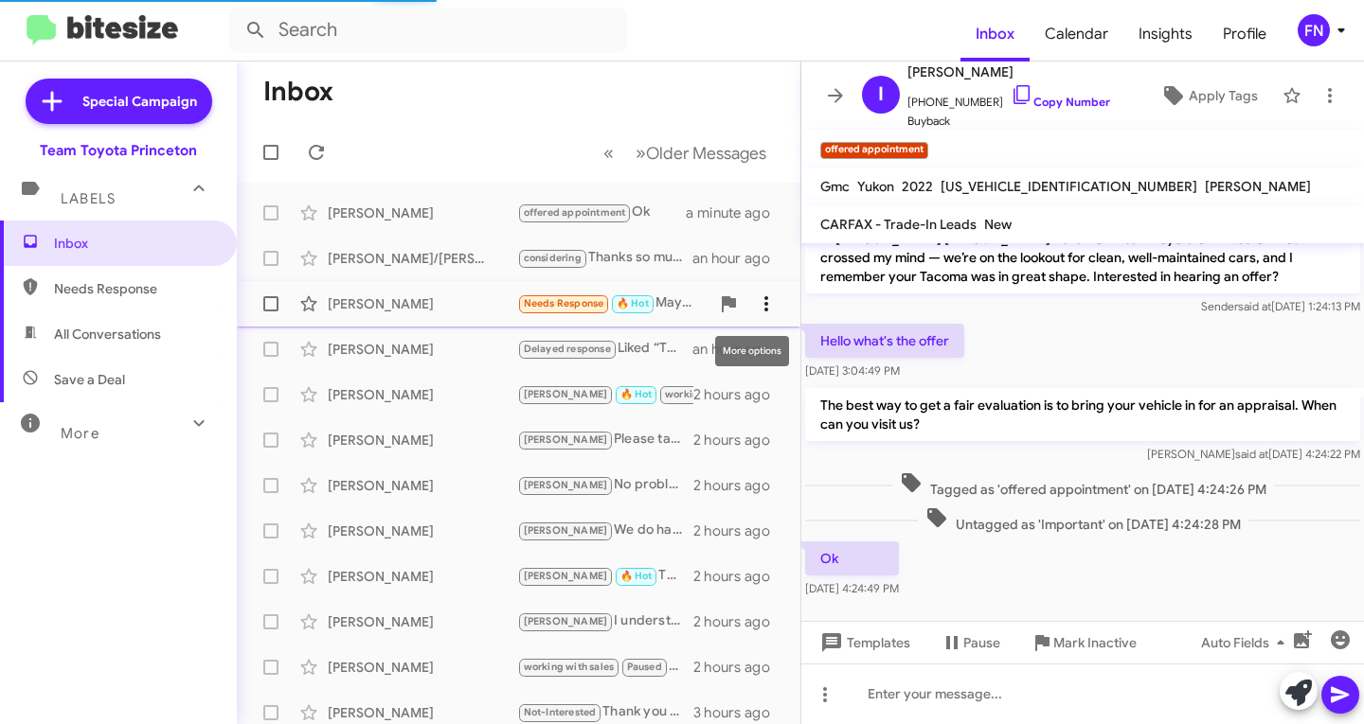
scroll to position [793, 0]
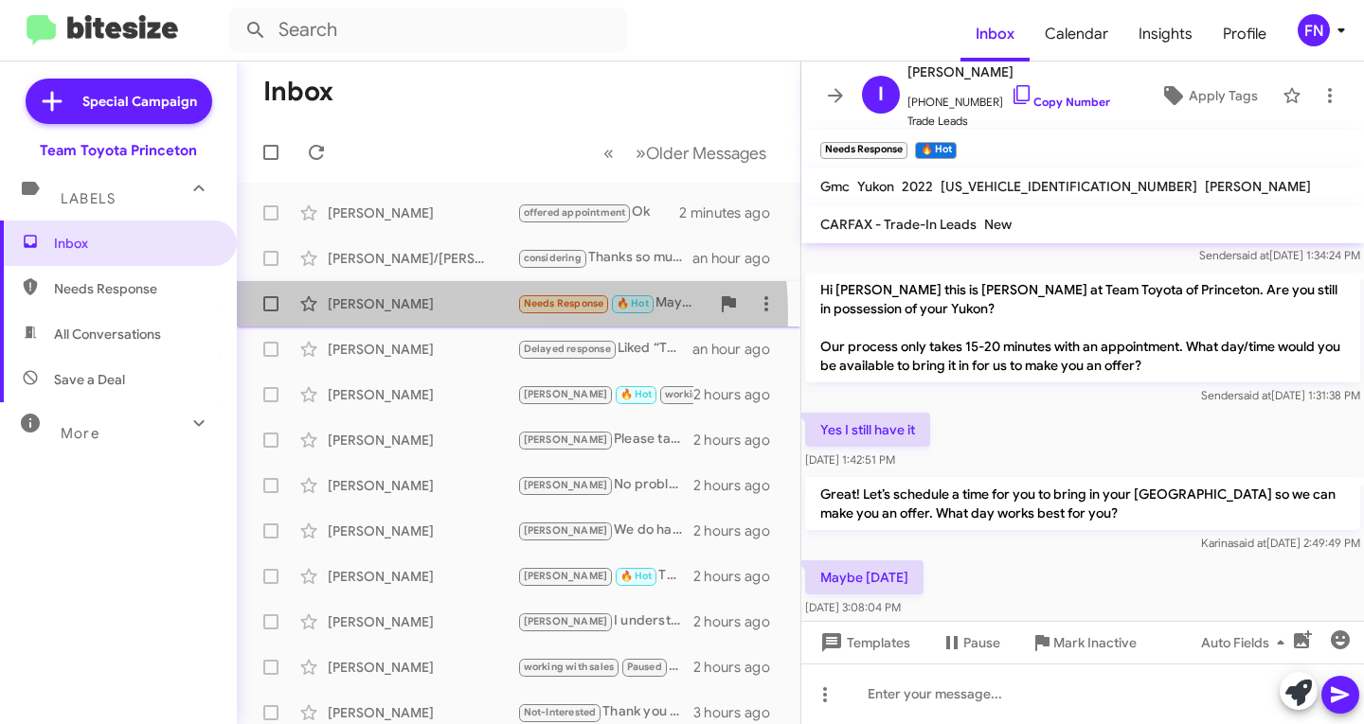
click at [424, 315] on div "Iryna Onatsko Needs Response 🔥 Hot Maybe Saturday an hour ago" at bounding box center [518, 304] width 533 height 38
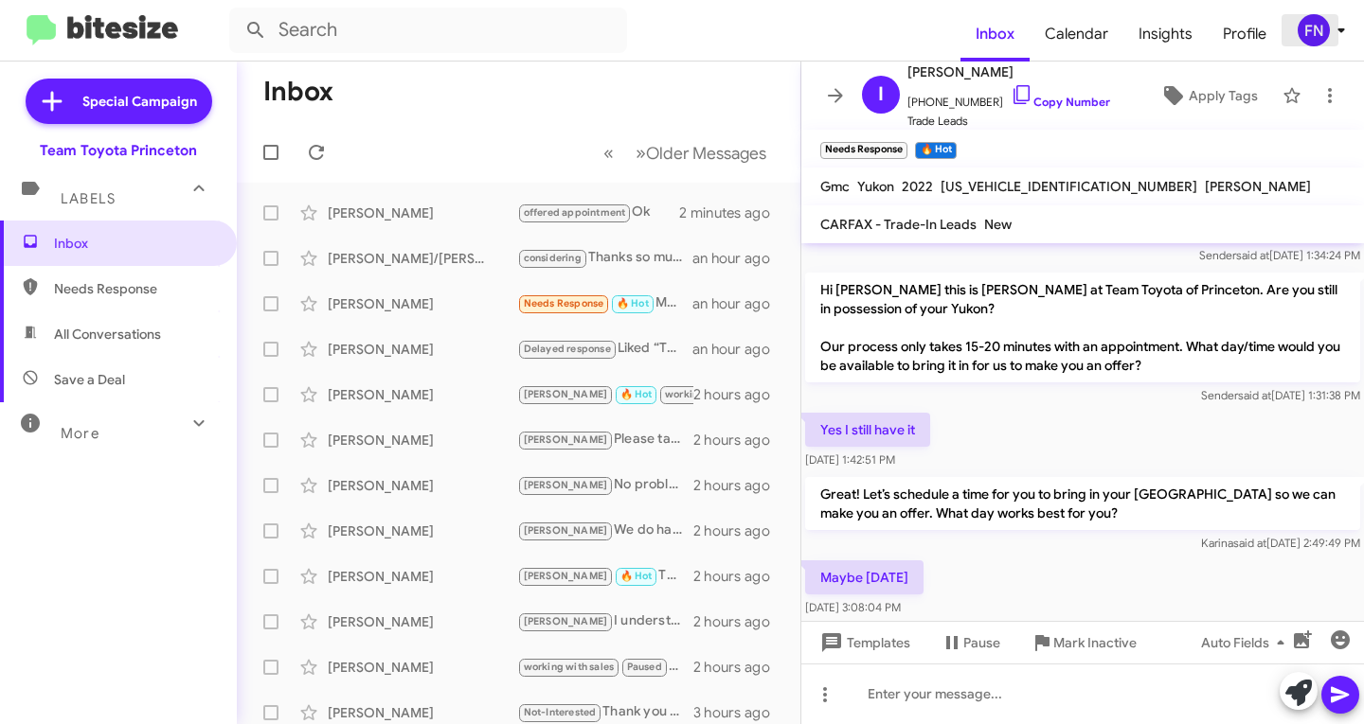
click at [1313, 32] on div "FN" at bounding box center [1313, 30] width 32 height 32
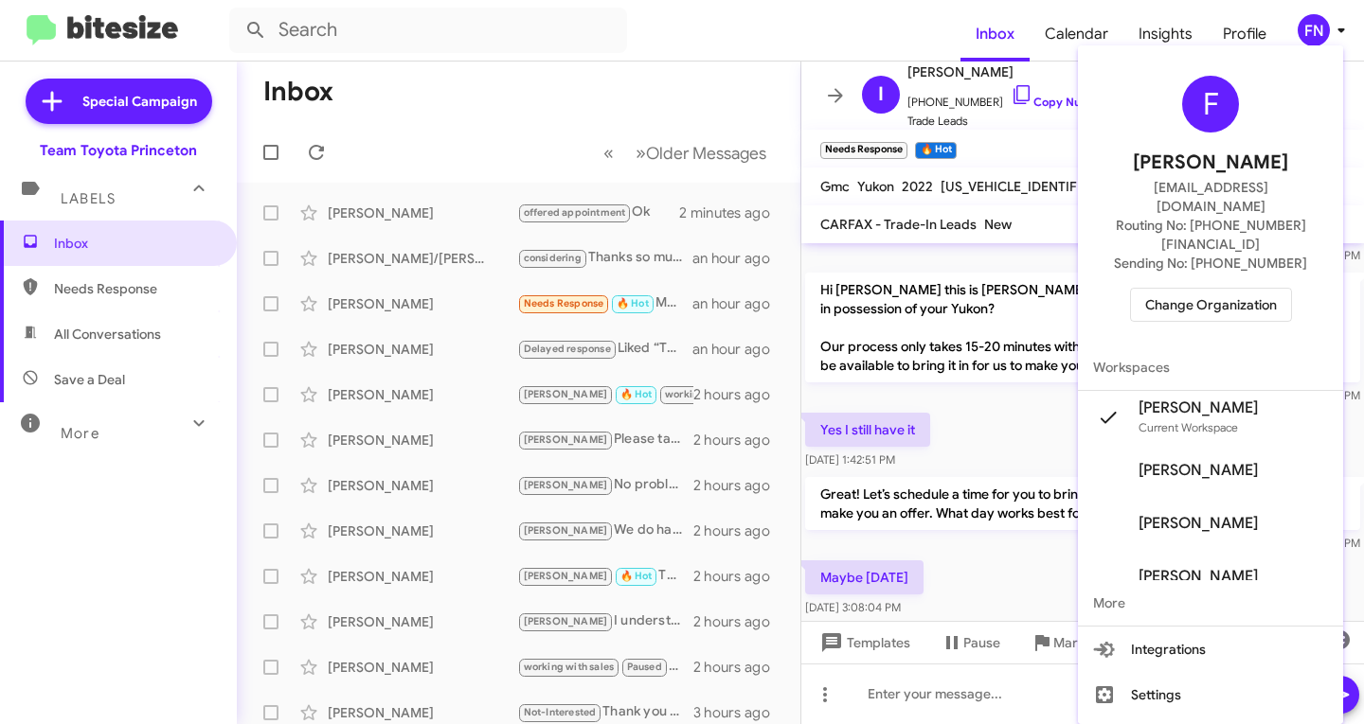
click at [836, 268] on div at bounding box center [682, 362] width 1364 height 724
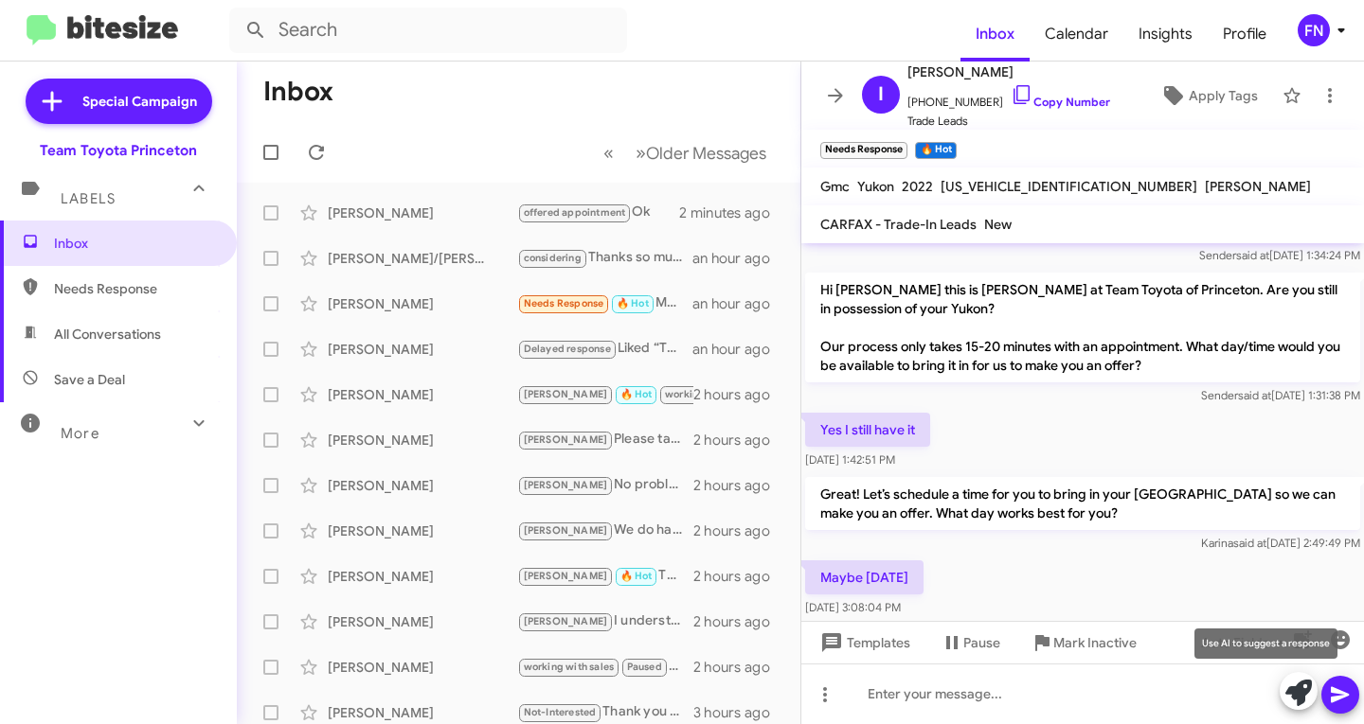
click at [1293, 687] on icon at bounding box center [1298, 693] width 27 height 27
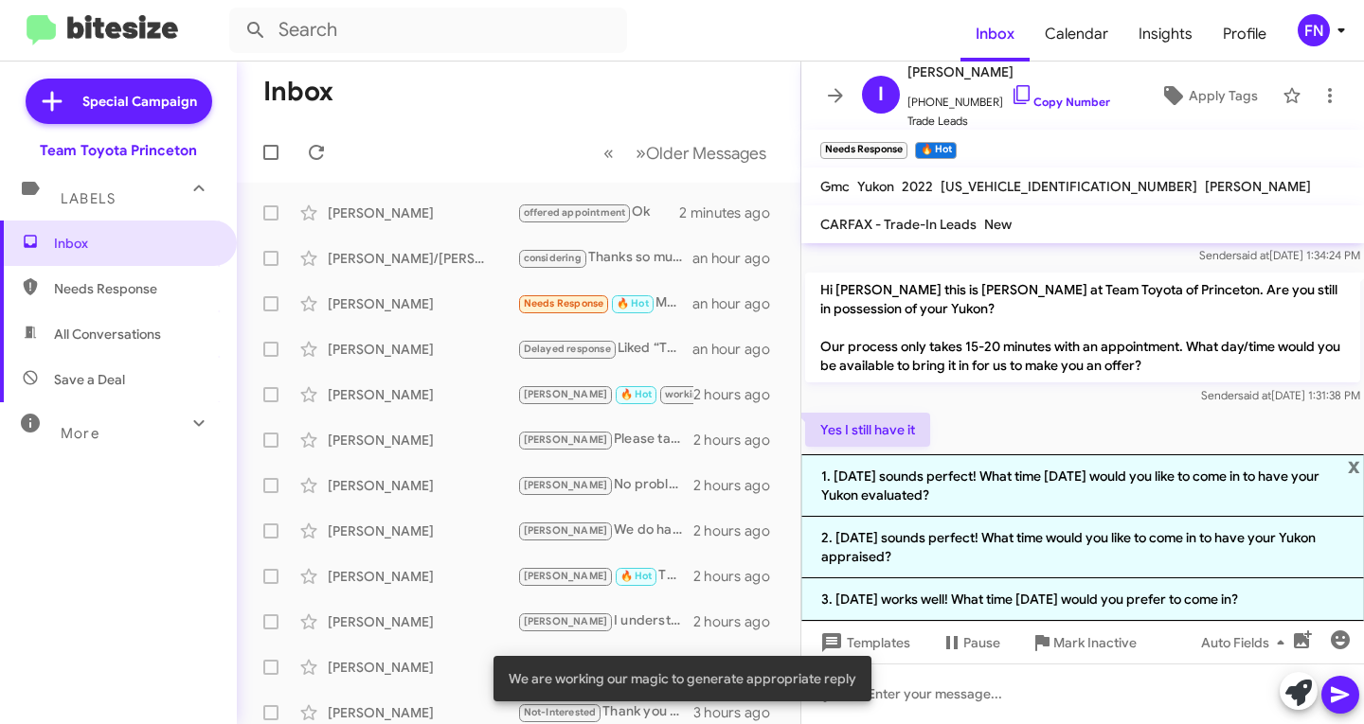
click at [875, 541] on li "2. Saturday sounds perfect! What time would you like to come in to have your Yu…" at bounding box center [1082, 548] width 562 height 62
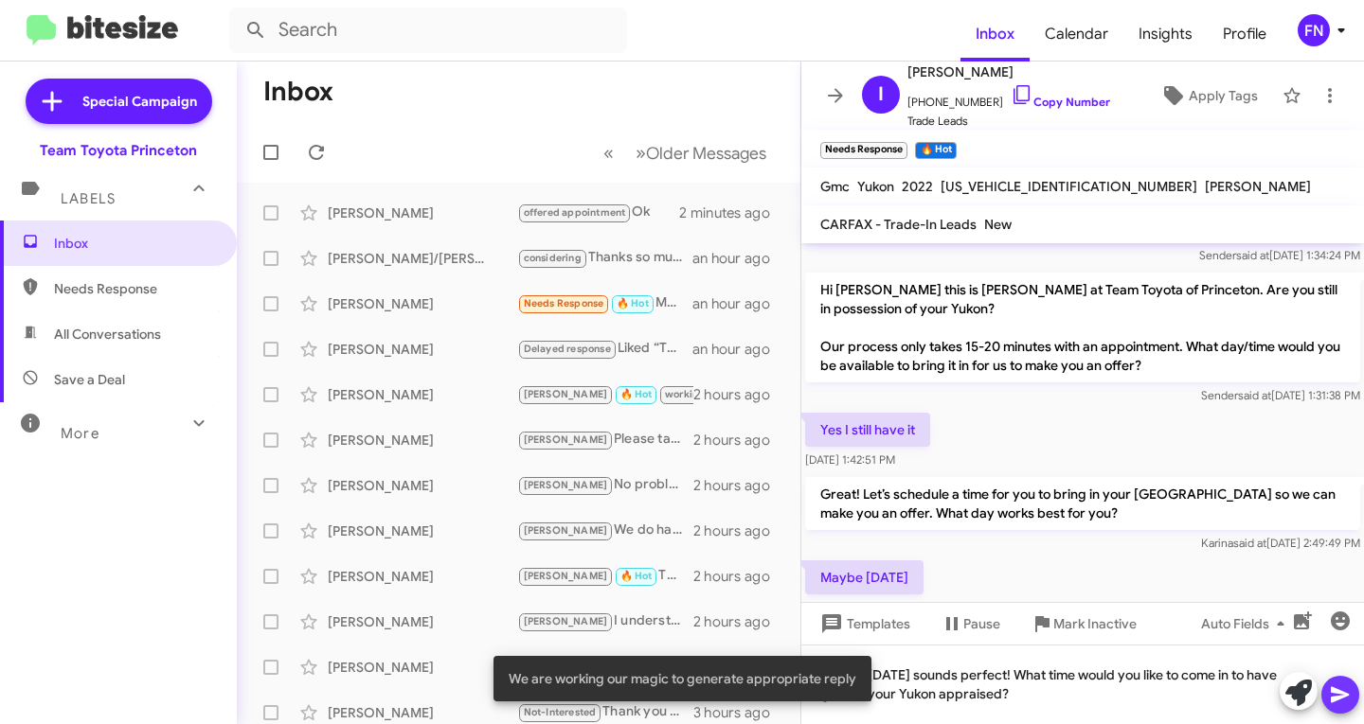
click at [1334, 693] on icon at bounding box center [1340, 695] width 23 height 23
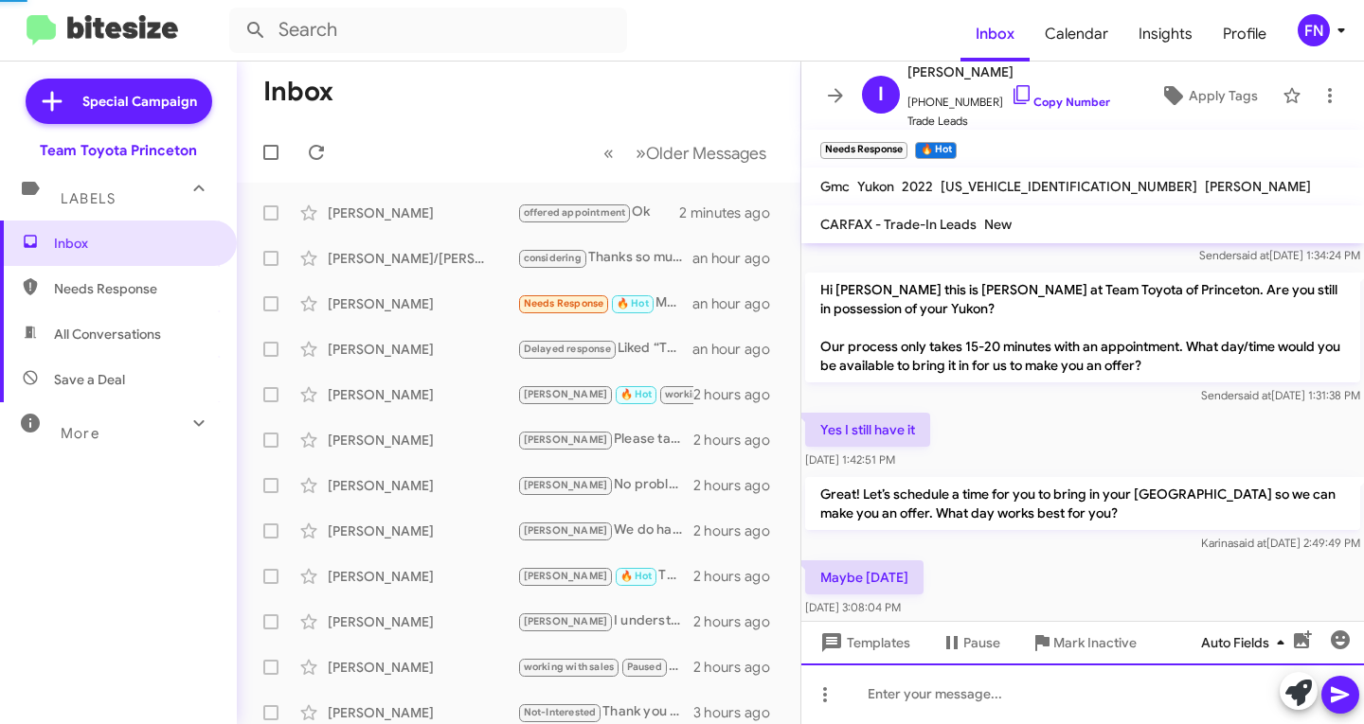
scroll to position [0, 0]
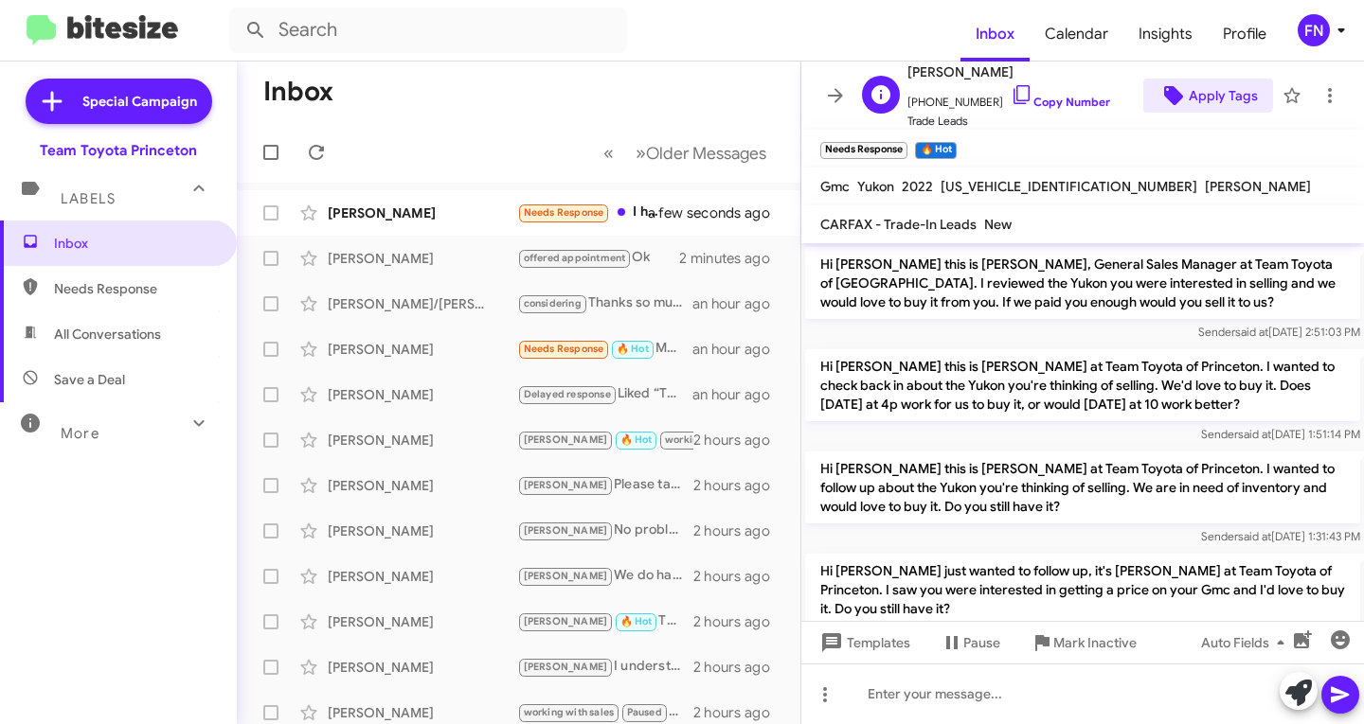
click at [1188, 83] on span "Apply Tags" at bounding box center [1222, 96] width 69 height 34
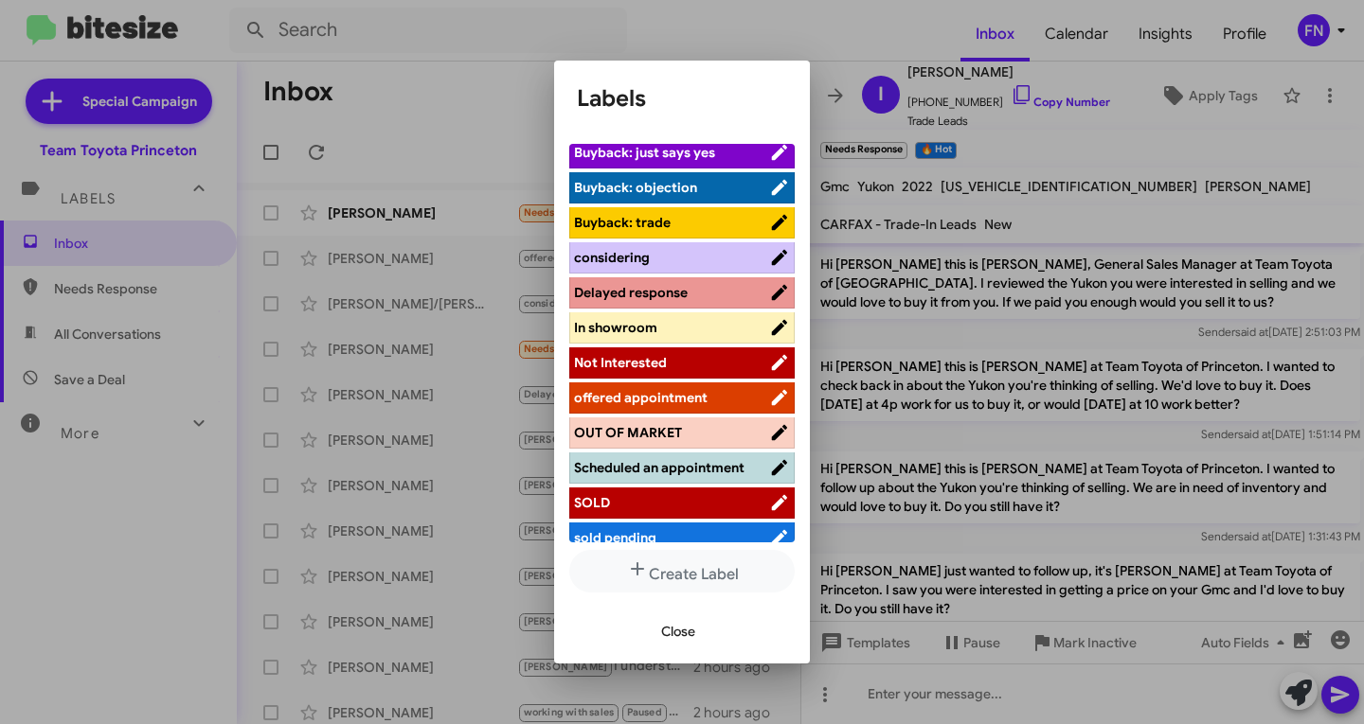
scroll to position [283, 0]
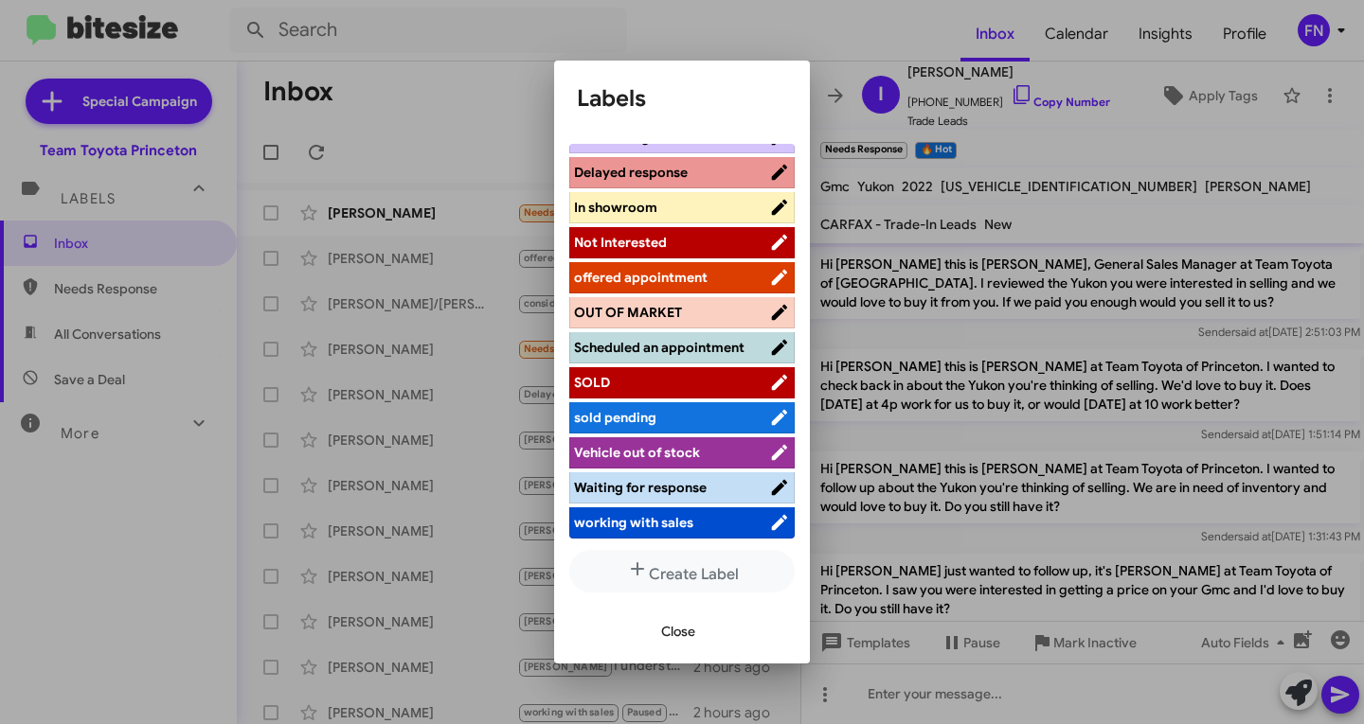
click at [661, 269] on span "offered appointment" at bounding box center [641, 277] width 134 height 17
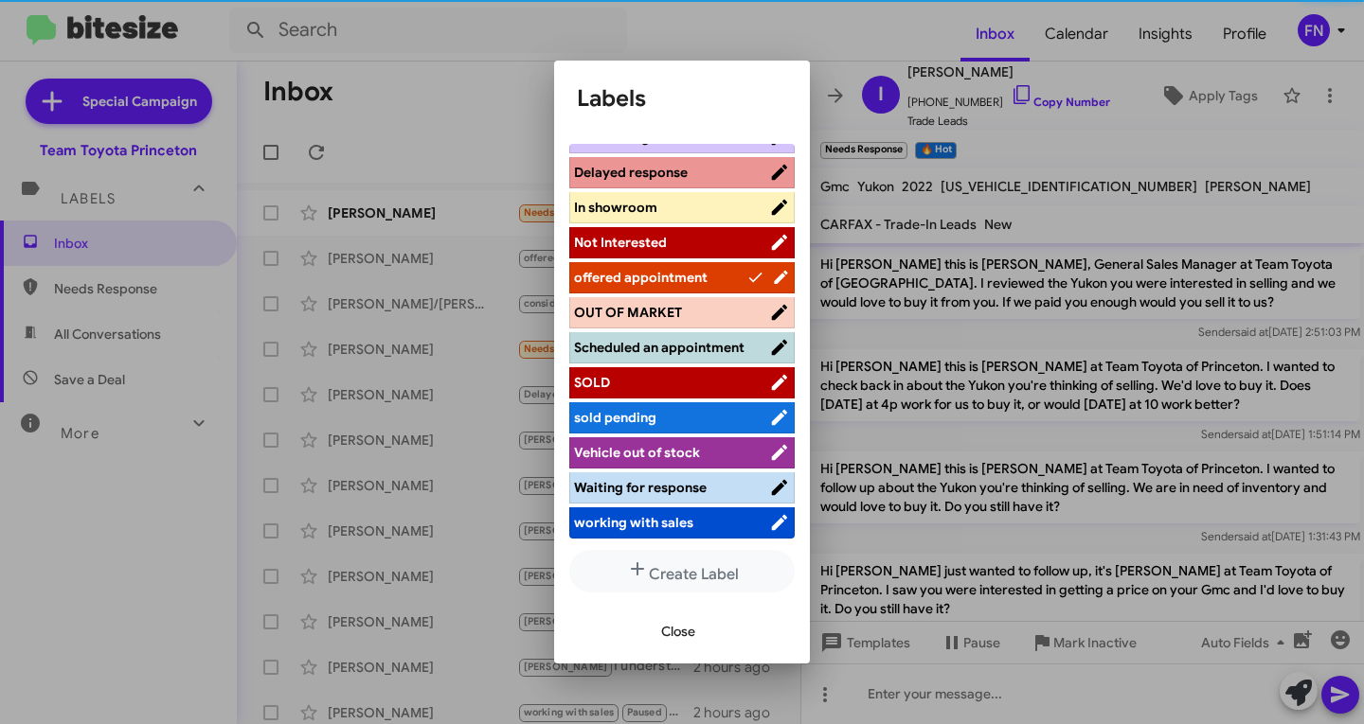
click at [683, 631] on span "Close" at bounding box center [678, 632] width 34 height 34
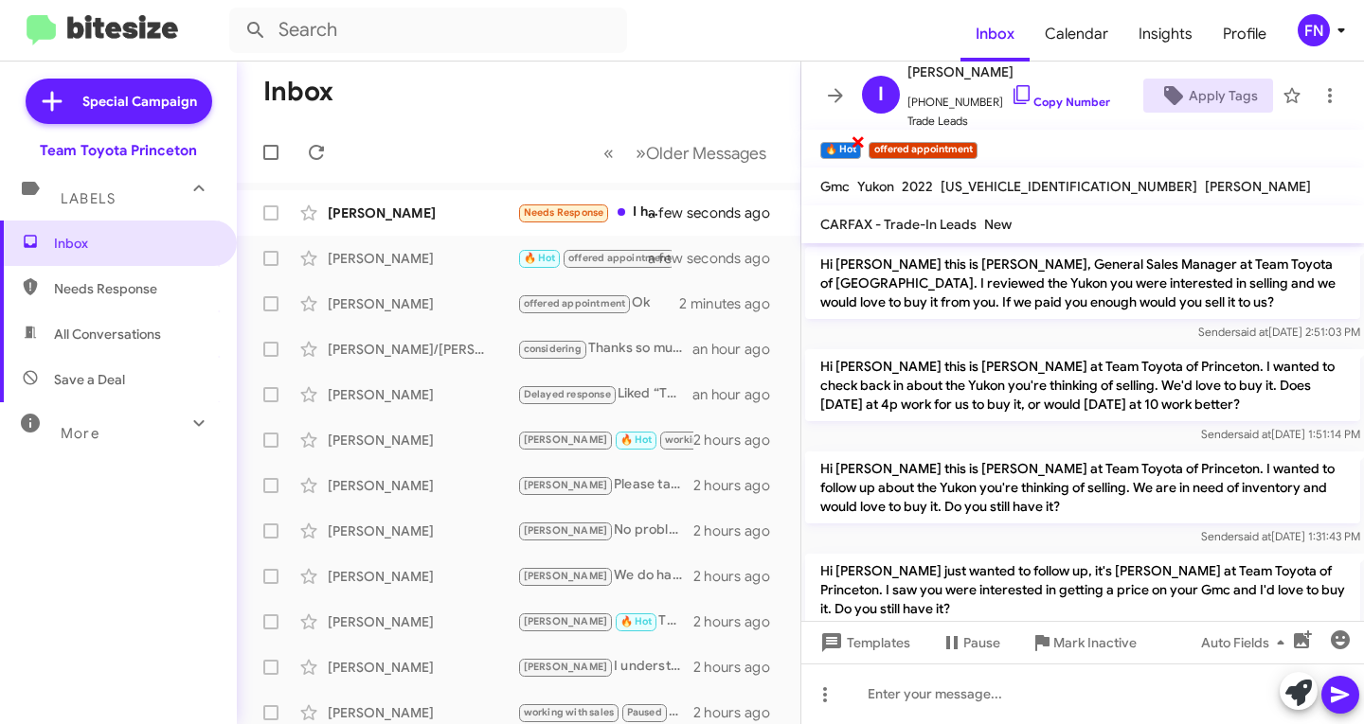
click at [854, 147] on span "×" at bounding box center [857, 141] width 15 height 23
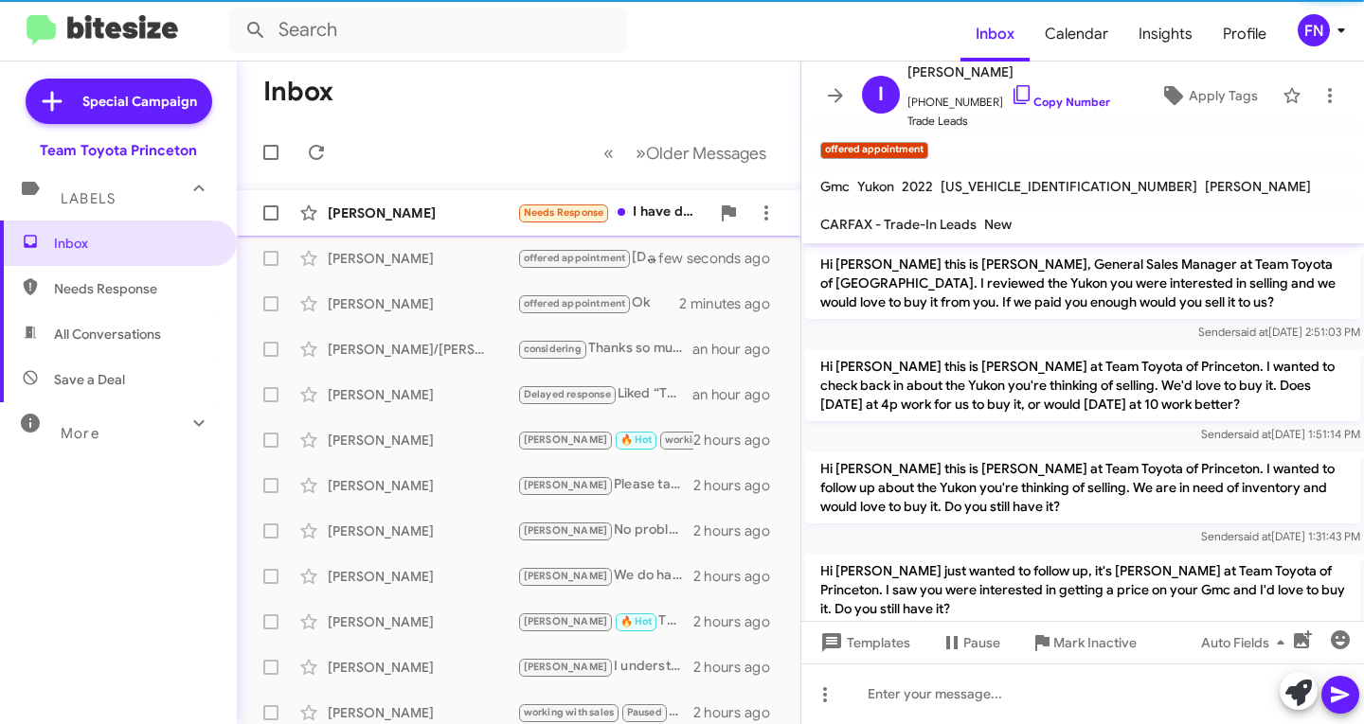
click at [421, 223] on div "Tony O'Donnell Needs Response I have decided to go with a Subaru Crosstrek Hybr…" at bounding box center [518, 213] width 533 height 38
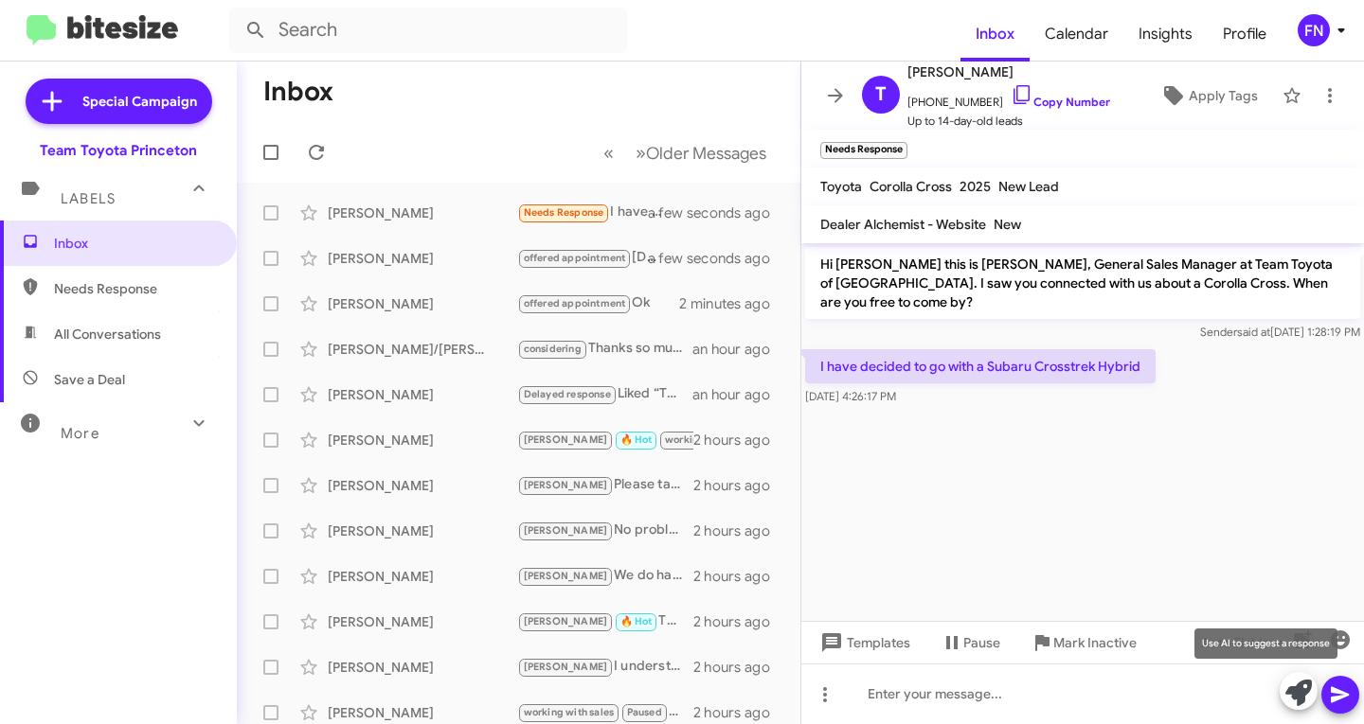
click at [1301, 695] on icon at bounding box center [1298, 693] width 27 height 27
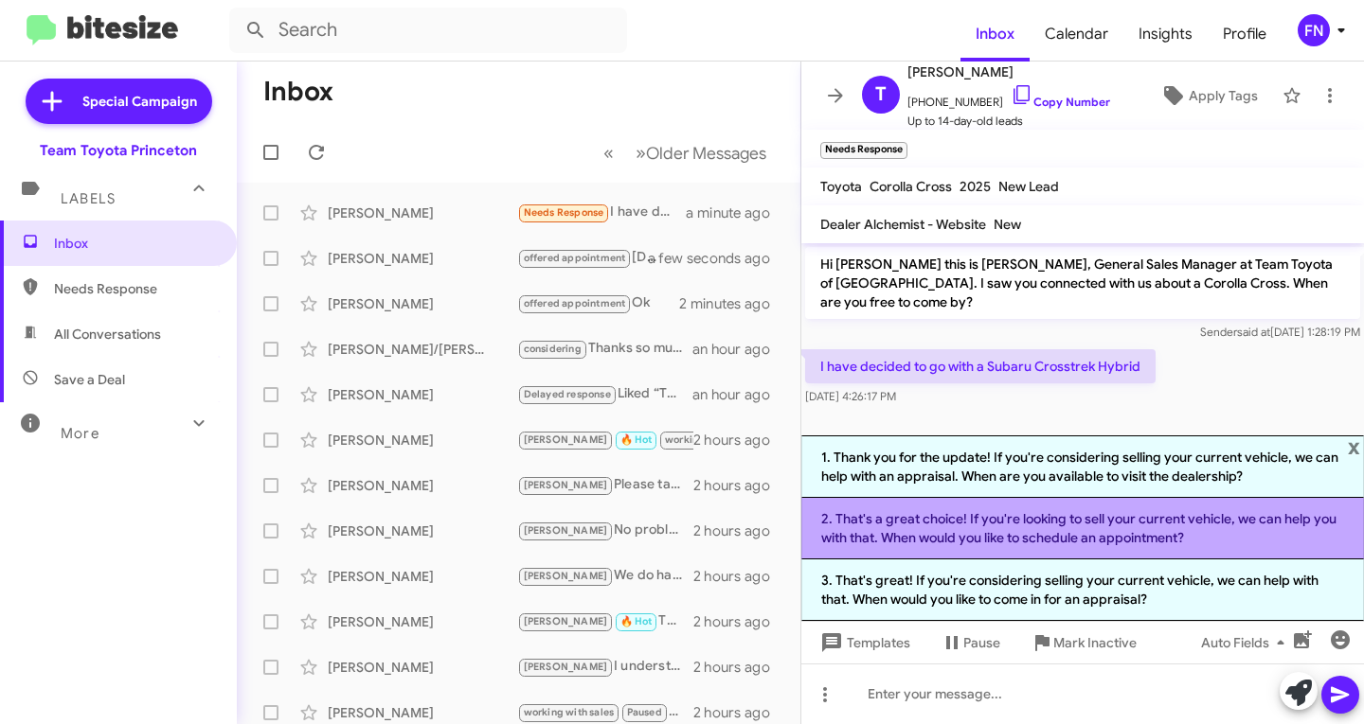
click at [955, 534] on li "2. That's a great choice! If you're looking to sell your current vehicle, we ca…" at bounding box center [1082, 529] width 562 height 62
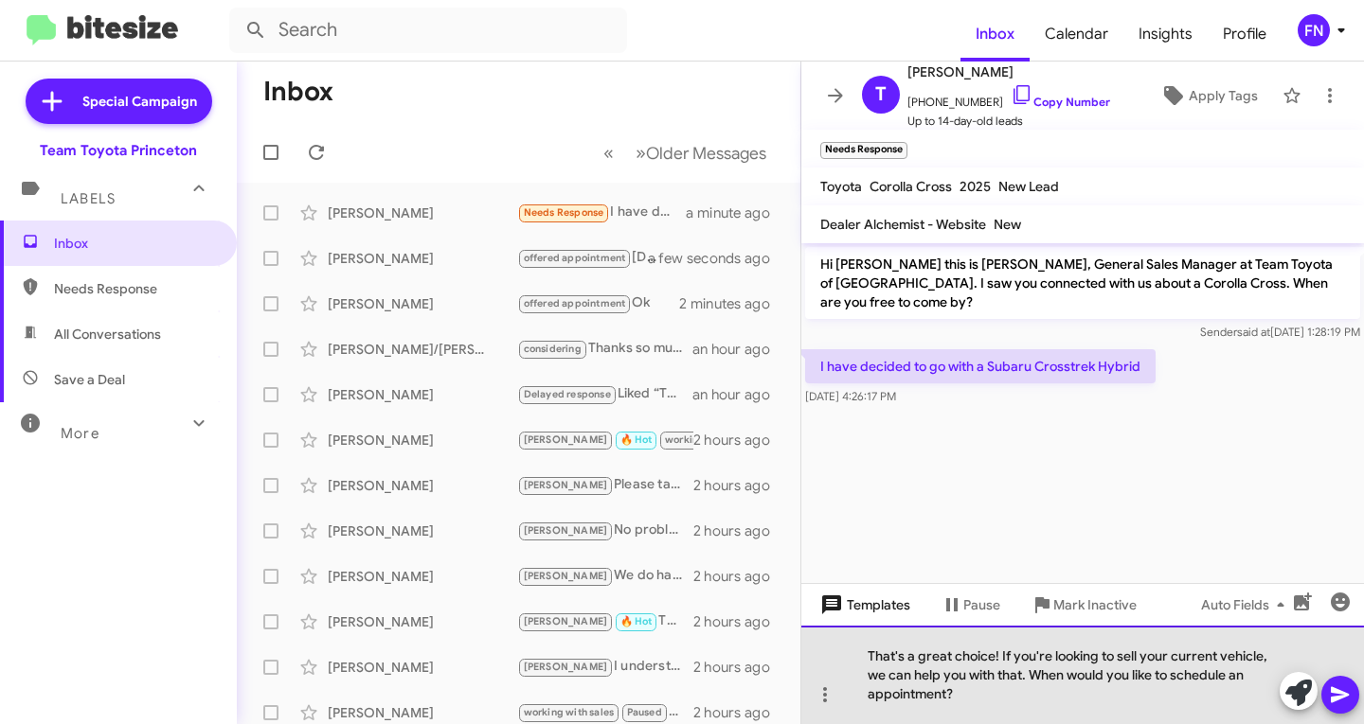
drag, startPoint x: 974, startPoint y: 696, endPoint x: 809, endPoint y: 616, distance: 183.8
click at [809, 616] on div "Hi Tony this is Andrew Dasher, General Sales Manager at Team Toyota of Princeto…" at bounding box center [1082, 483] width 562 height 481
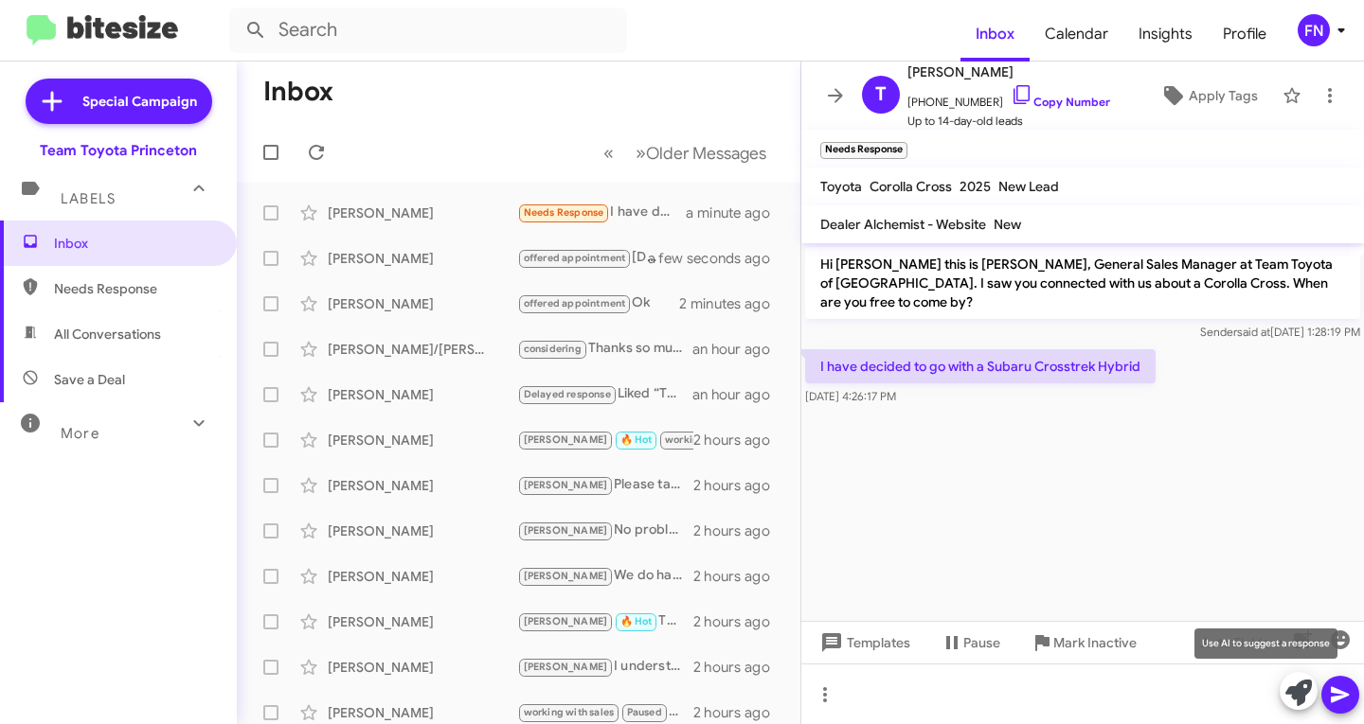
click at [1302, 693] on icon at bounding box center [1298, 693] width 27 height 27
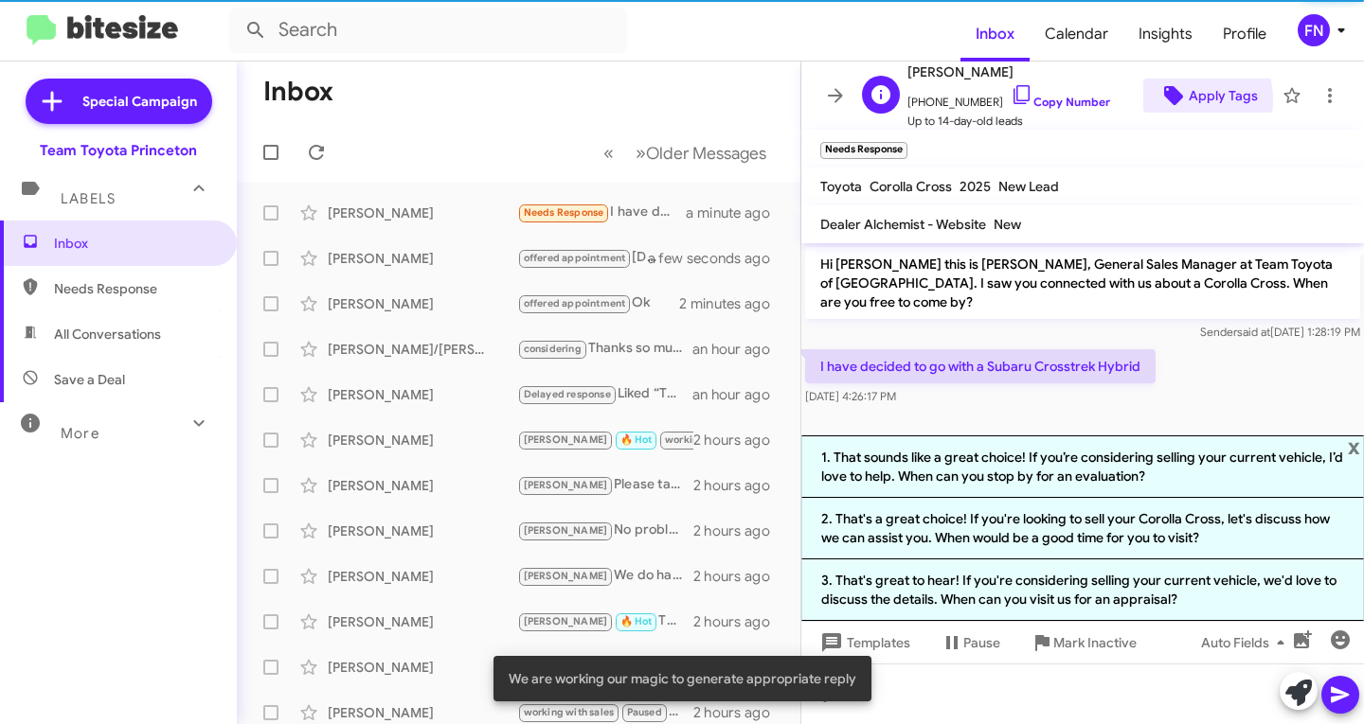
click at [1165, 100] on icon at bounding box center [1173, 95] width 19 height 19
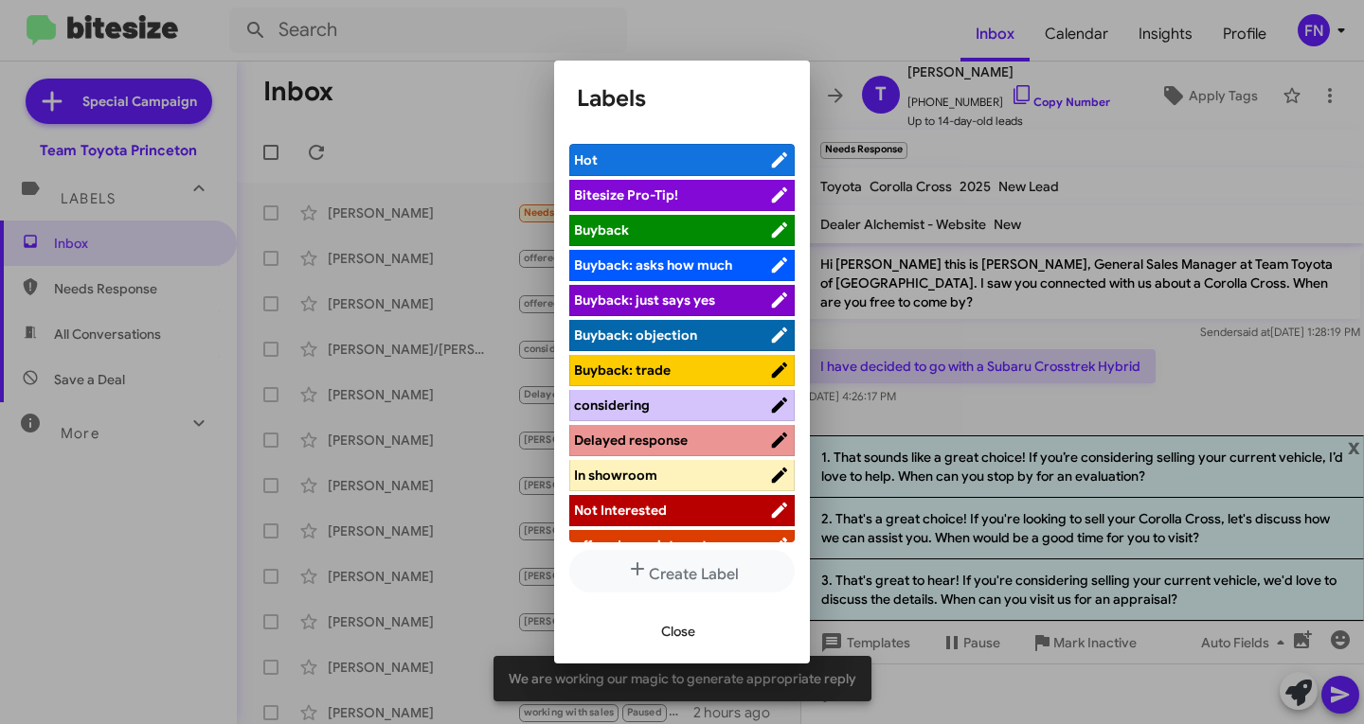
click at [652, 508] on span "Not Interested" at bounding box center [620, 510] width 93 height 17
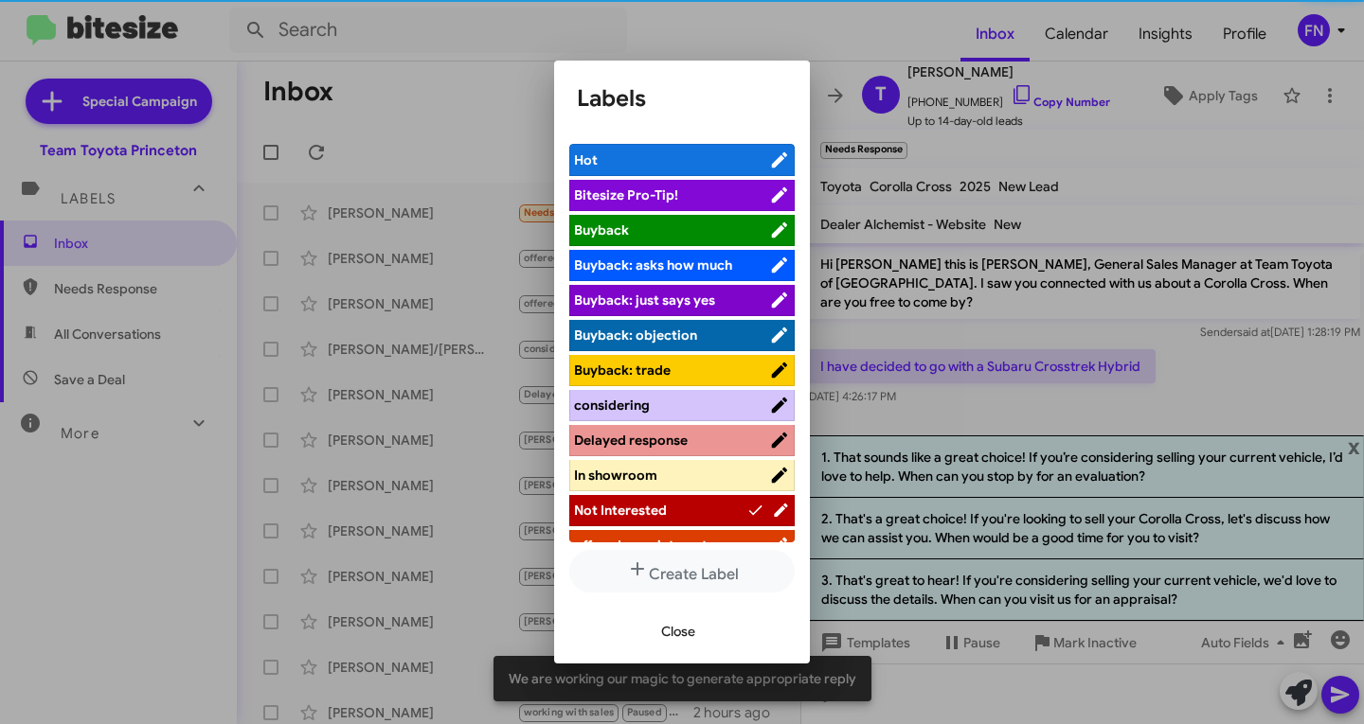
click at [669, 634] on span "Close" at bounding box center [678, 632] width 34 height 34
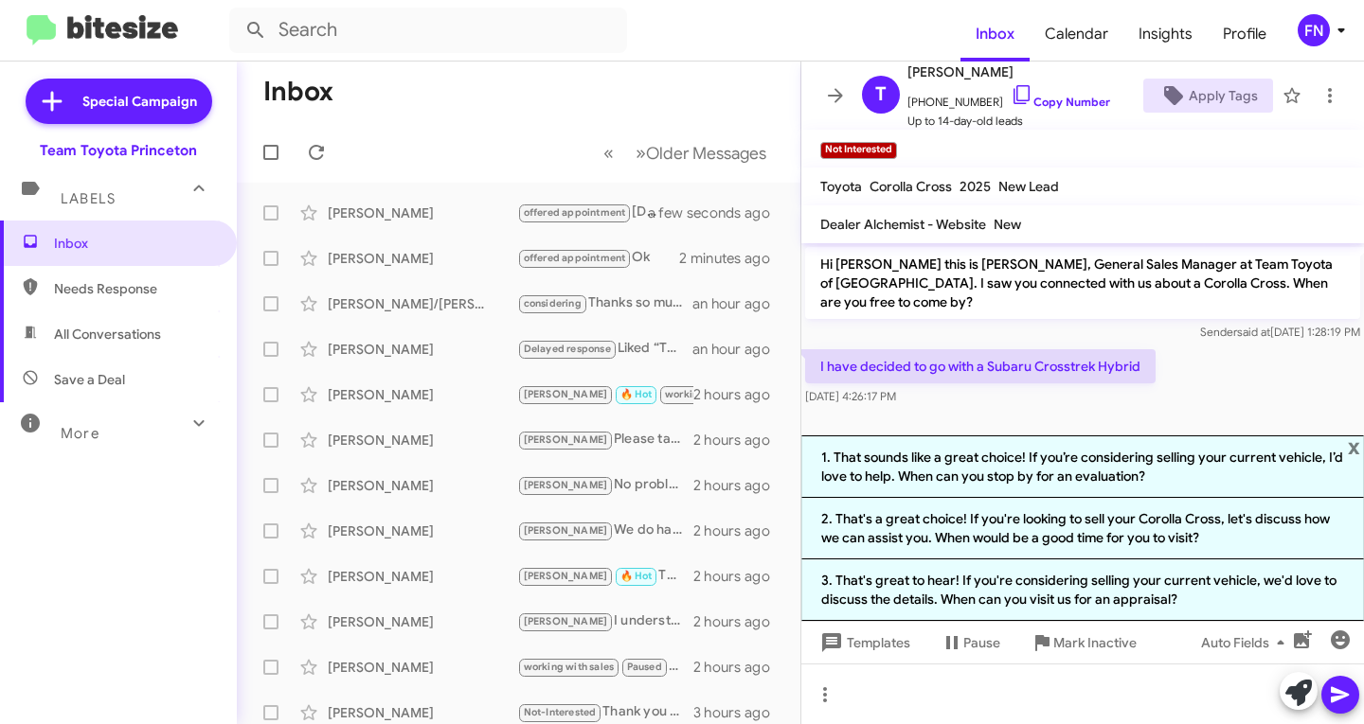
click at [118, 346] on span "All Conversations" at bounding box center [118, 334] width 237 height 45
type input "in:all-conversations"
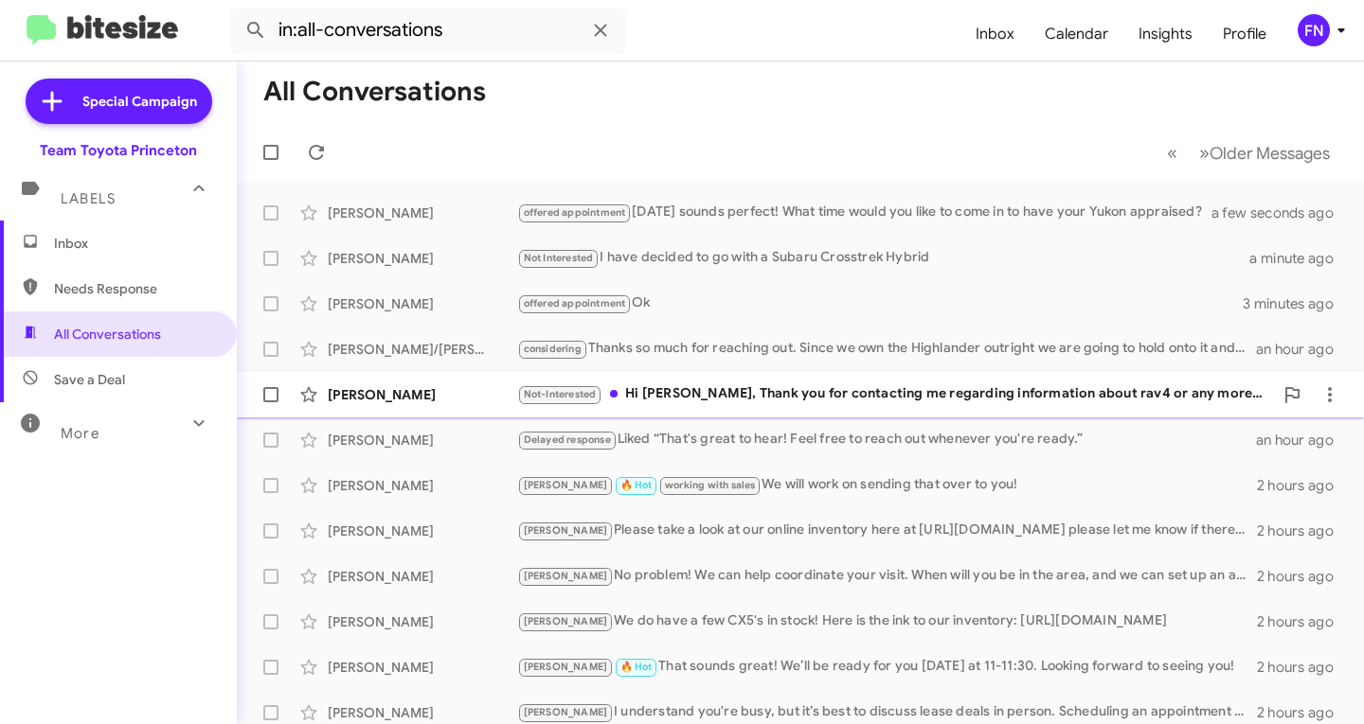
click at [437, 384] on div "Kamlesh Patel Not-Interested Hi Andrew, Thank you for contacting me regarding i…" at bounding box center [800, 395] width 1097 height 38
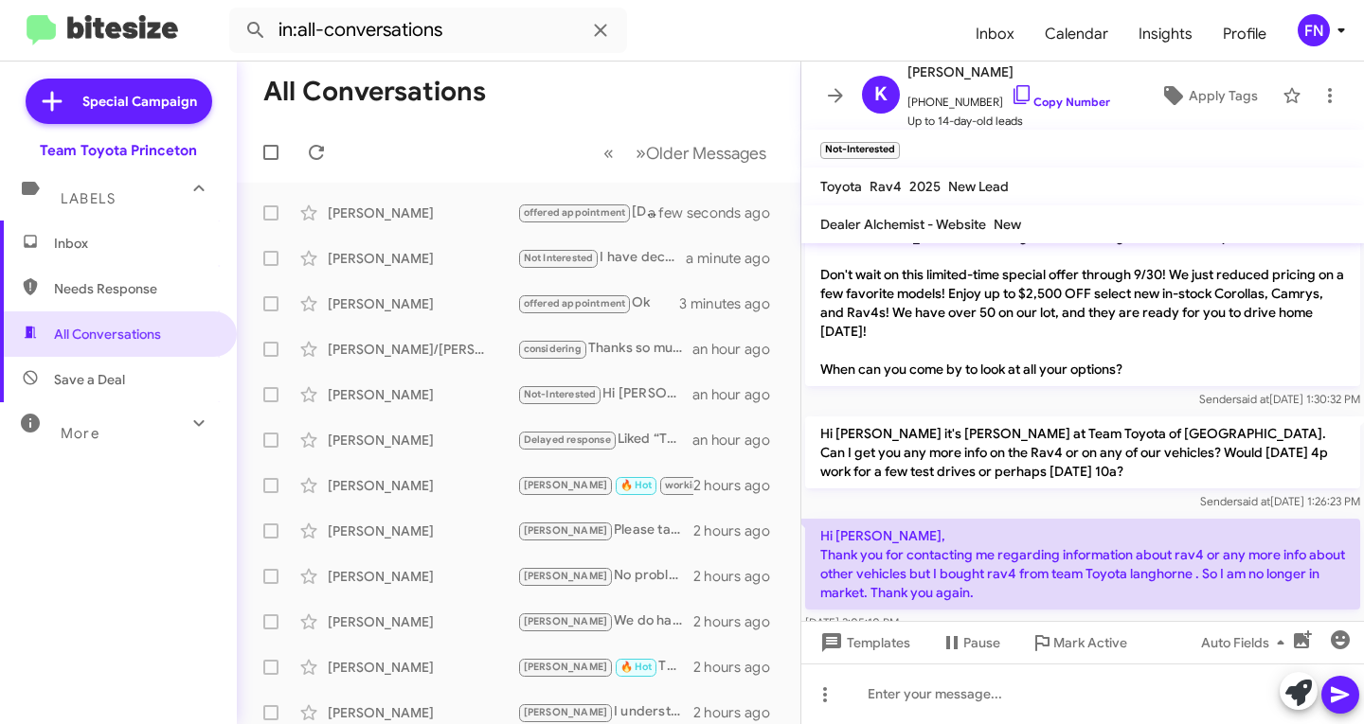
scroll to position [116, 0]
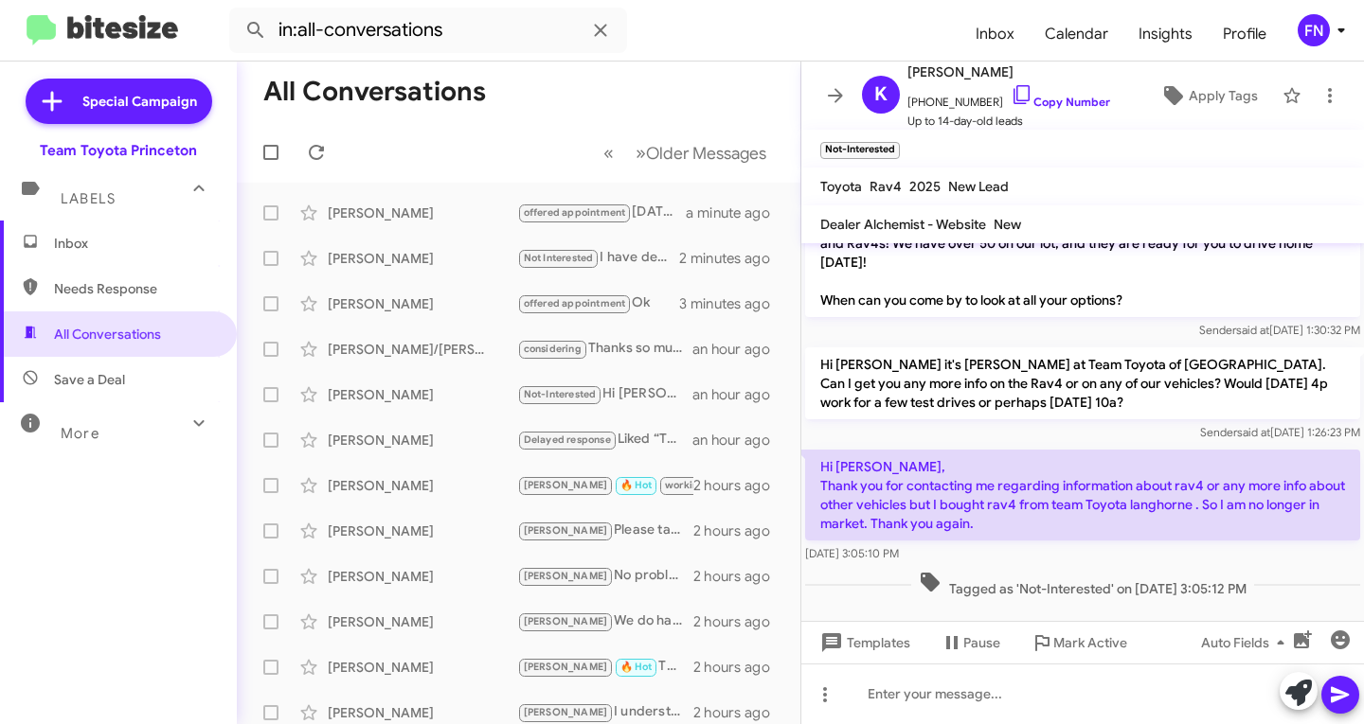
click at [1316, 33] on div "FN" at bounding box center [1313, 30] width 32 height 32
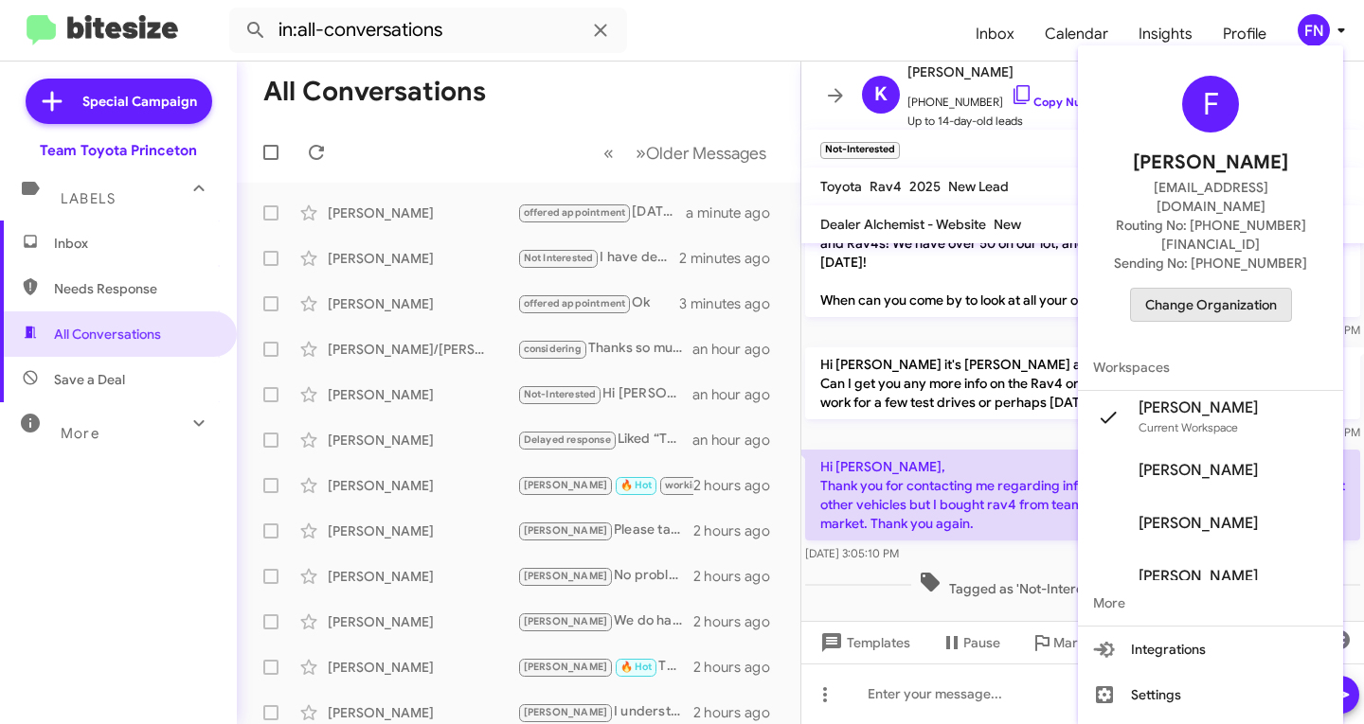
click at [1203, 289] on span "Change Organization" at bounding box center [1211, 305] width 132 height 32
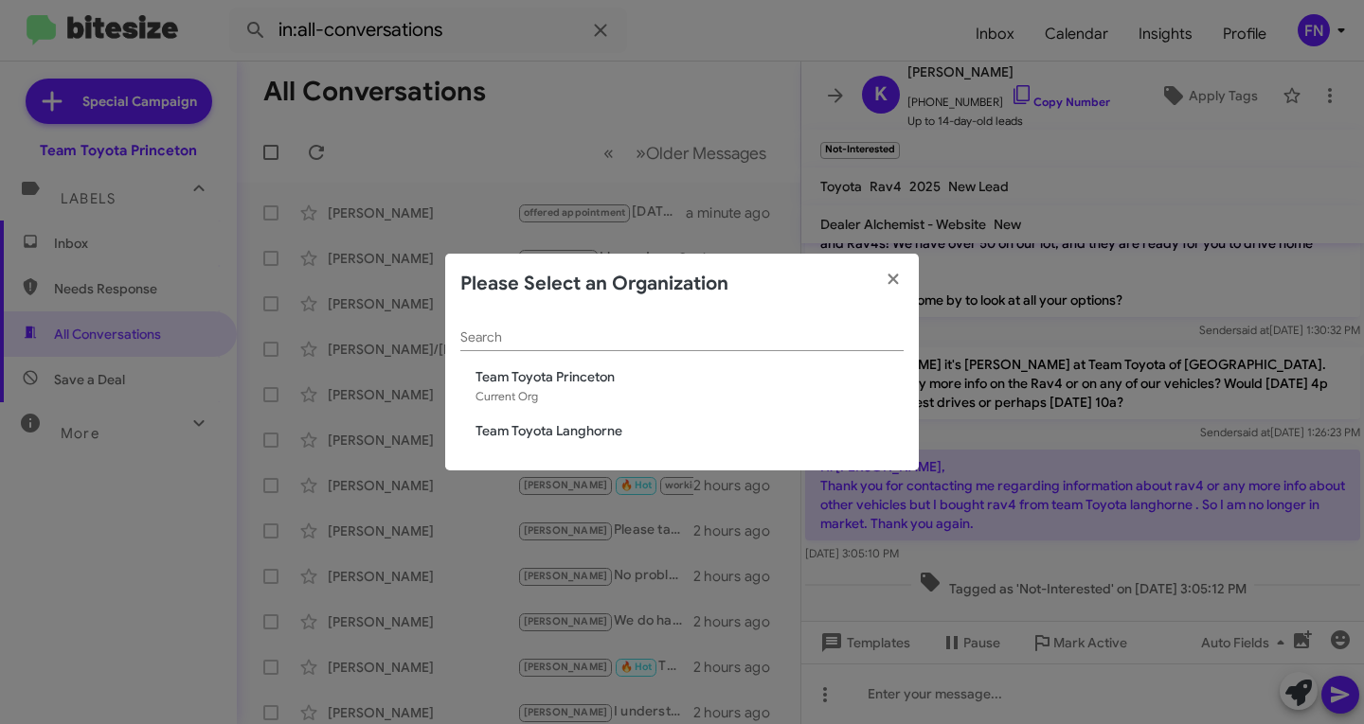
click at [583, 439] on span "Team Toyota Langhorne" at bounding box center [689, 430] width 428 height 19
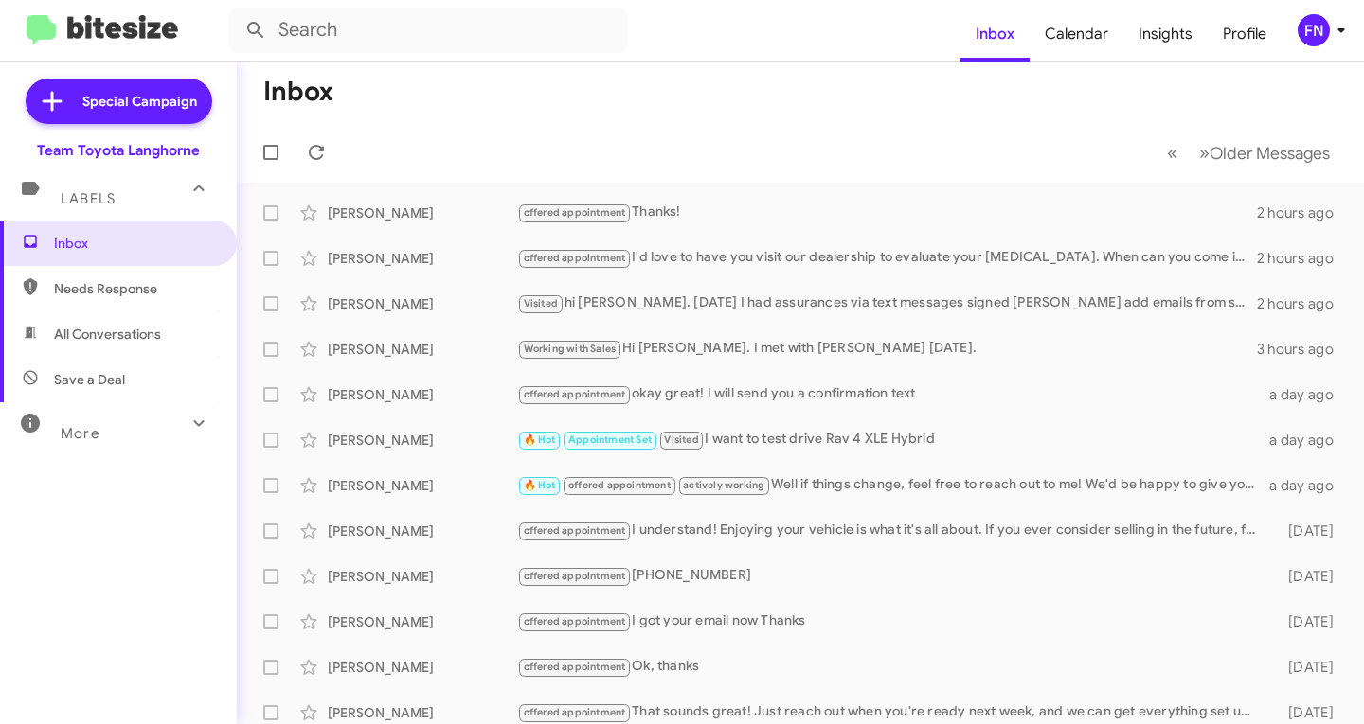
click at [124, 334] on span "All Conversations" at bounding box center [107, 334] width 107 height 19
type input "in:all-conversations"
